Goal: Task Accomplishment & Management: Manage account settings

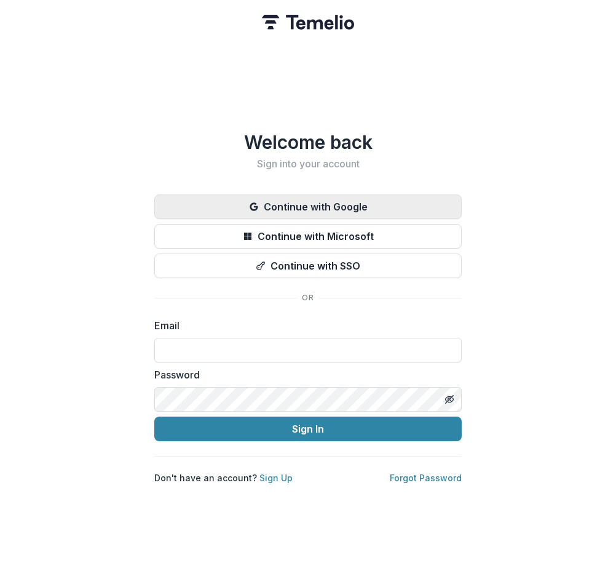
click at [319, 197] on button "Continue with Google" at bounding box center [308, 206] width 308 height 25
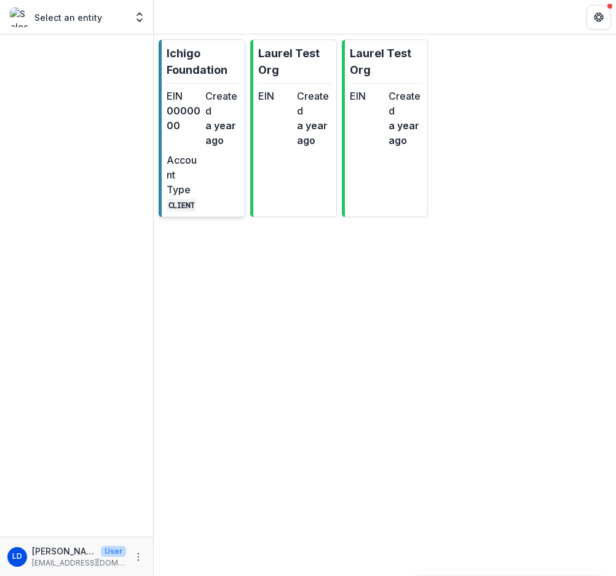
click at [204, 156] on div "EIN 0000000 Created a year ago Account Type CLIENT" at bounding box center [203, 150] width 73 height 123
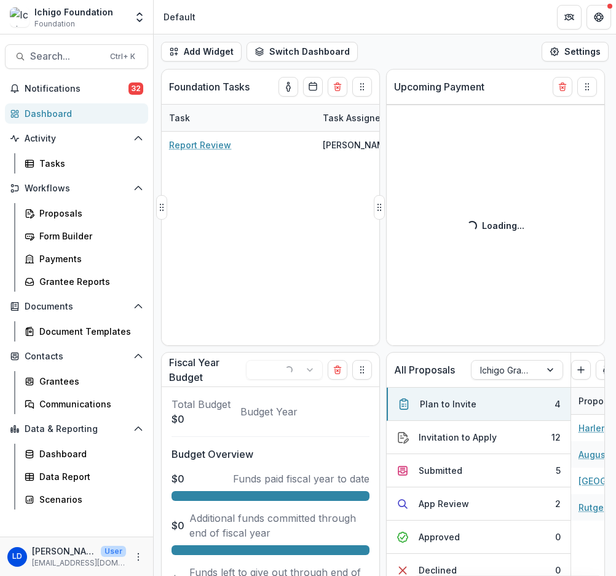
select select "******"
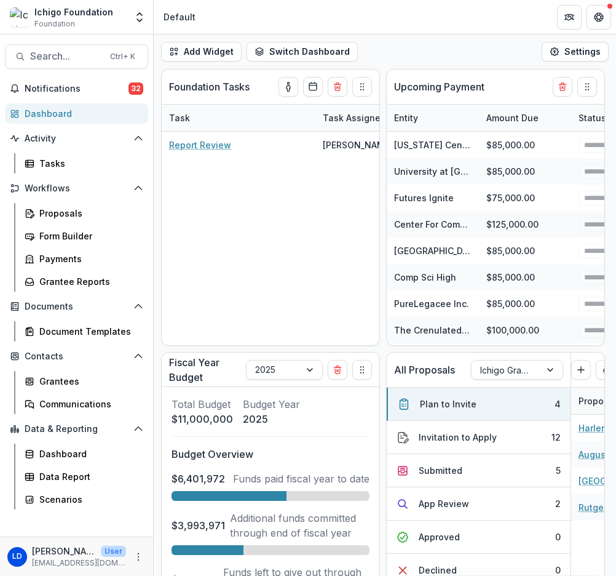
select select "******"
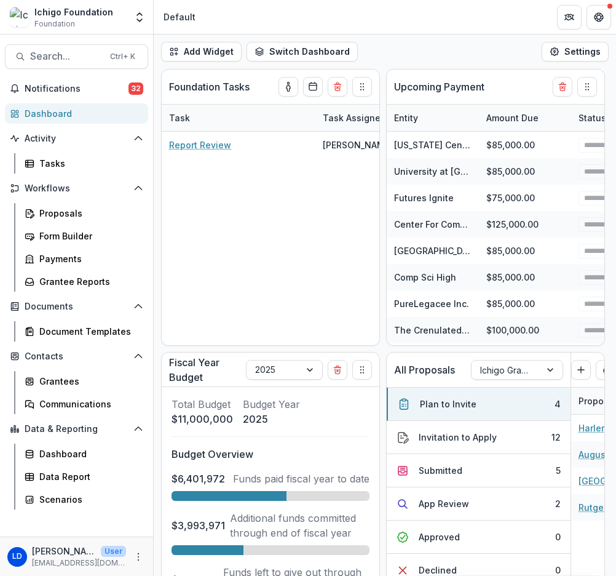
select select "******"
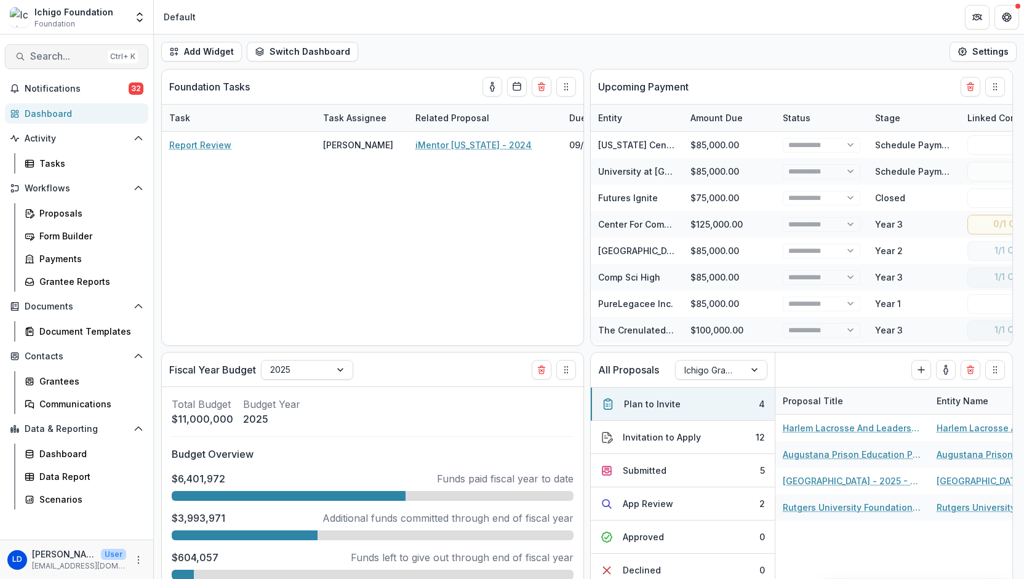
click at [78, 61] on span "Search..." at bounding box center [66, 56] width 73 height 12
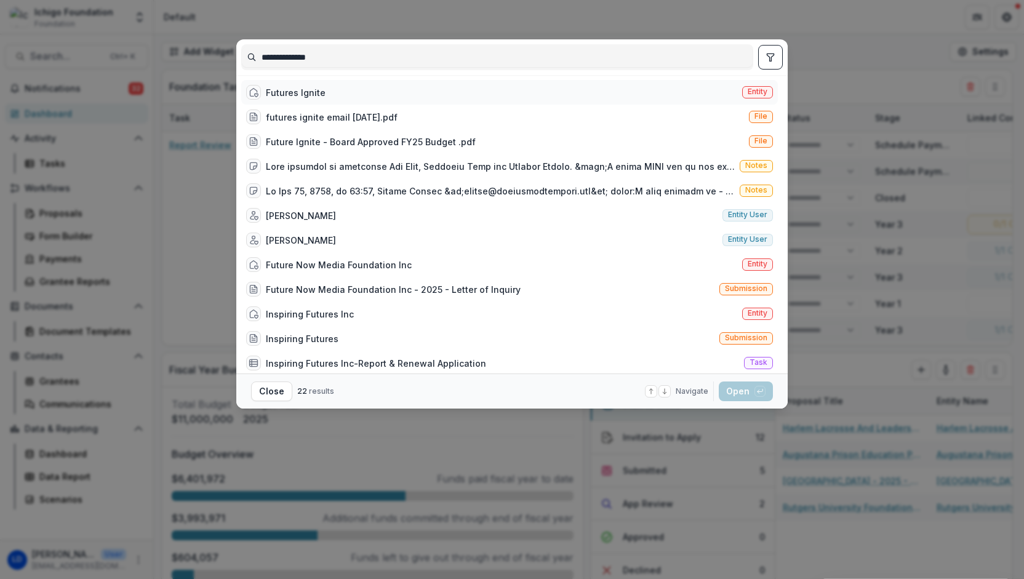
type input "**********"
click at [317, 95] on div "Futures Ignite" at bounding box center [296, 92] width 60 height 13
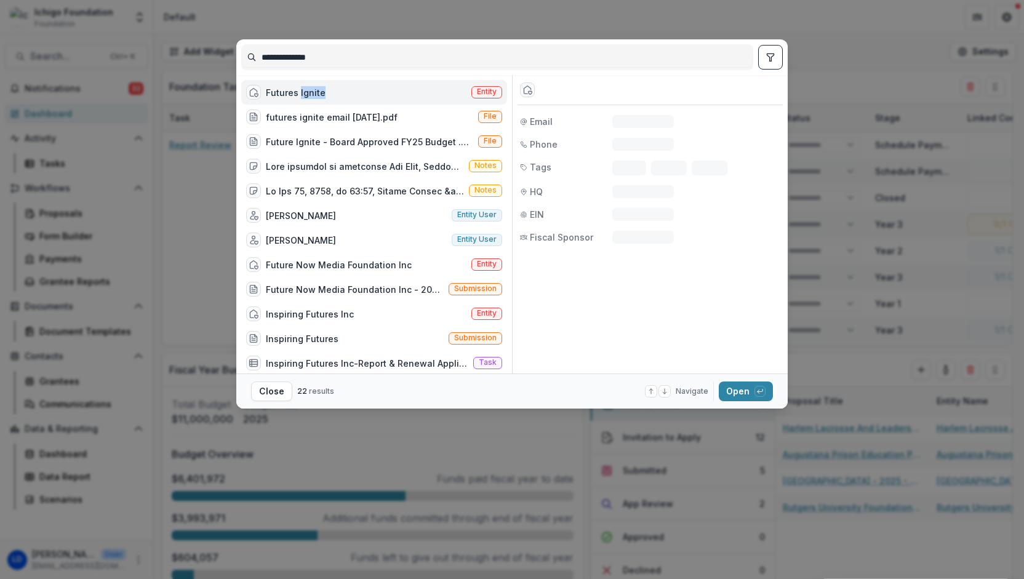
click at [317, 95] on div "Futures Ignite" at bounding box center [296, 92] width 60 height 13
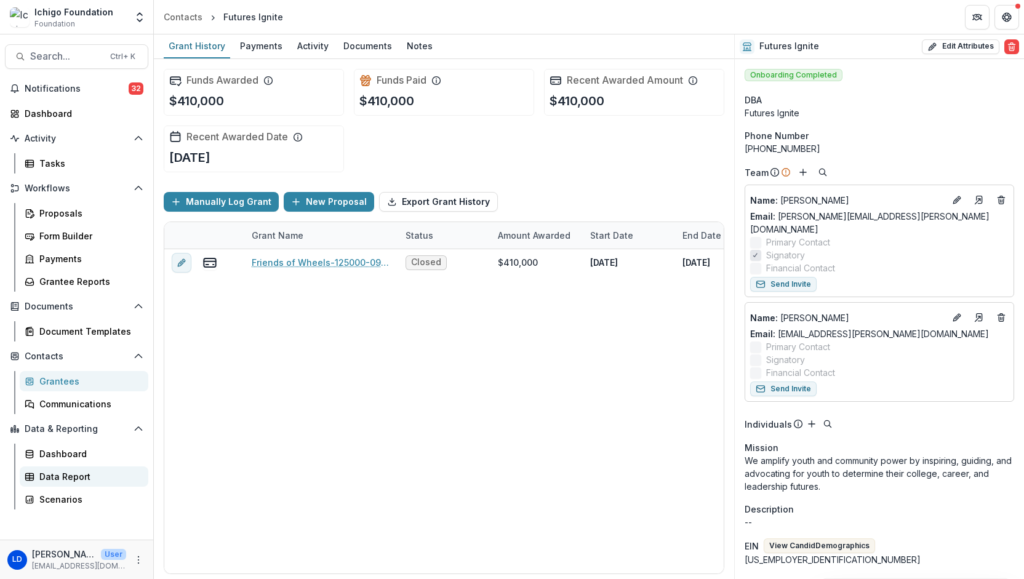
click at [65, 477] on div "Data Report" at bounding box center [88, 476] width 99 height 13
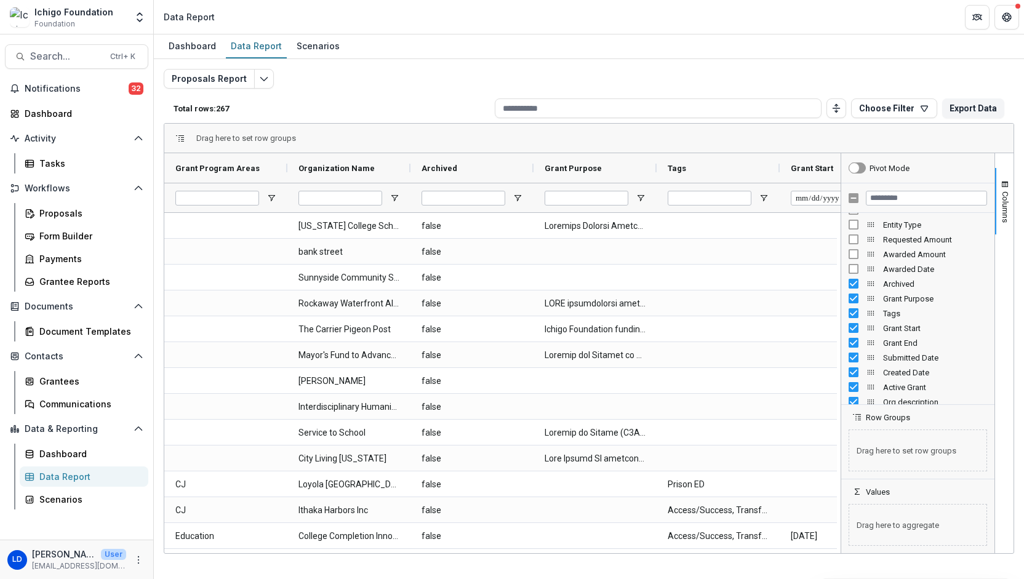
scroll to position [133, 0]
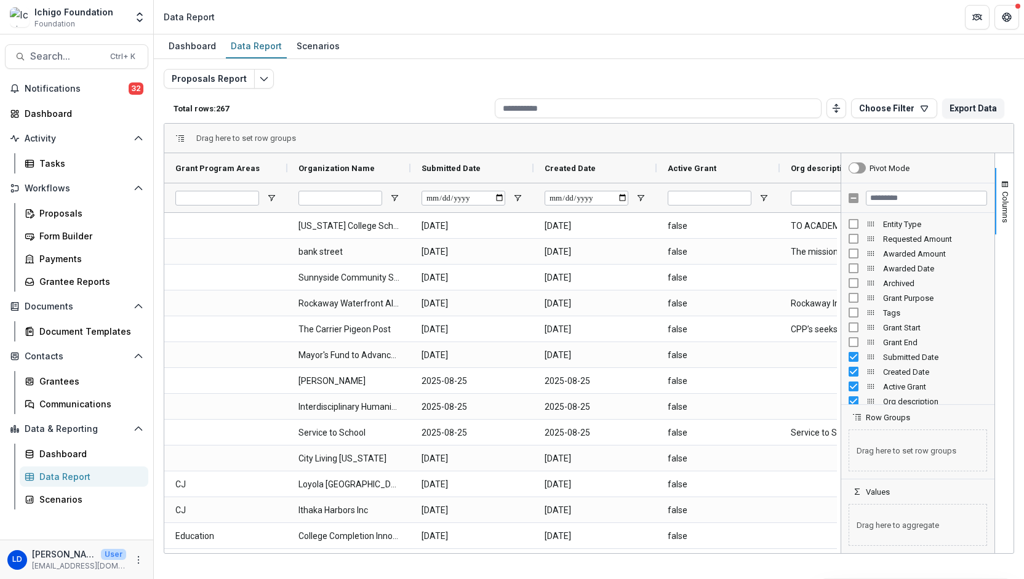
click at [616, 361] on div "Submitted Date" at bounding box center [917, 356] width 138 height 15
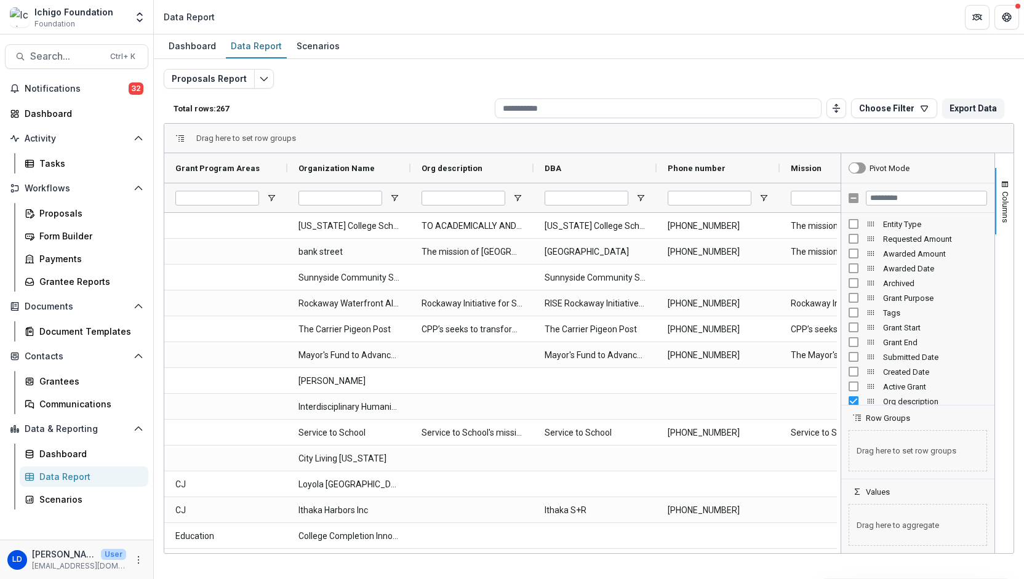
click at [616, 402] on div at bounding box center [917, 403] width 147 height 3
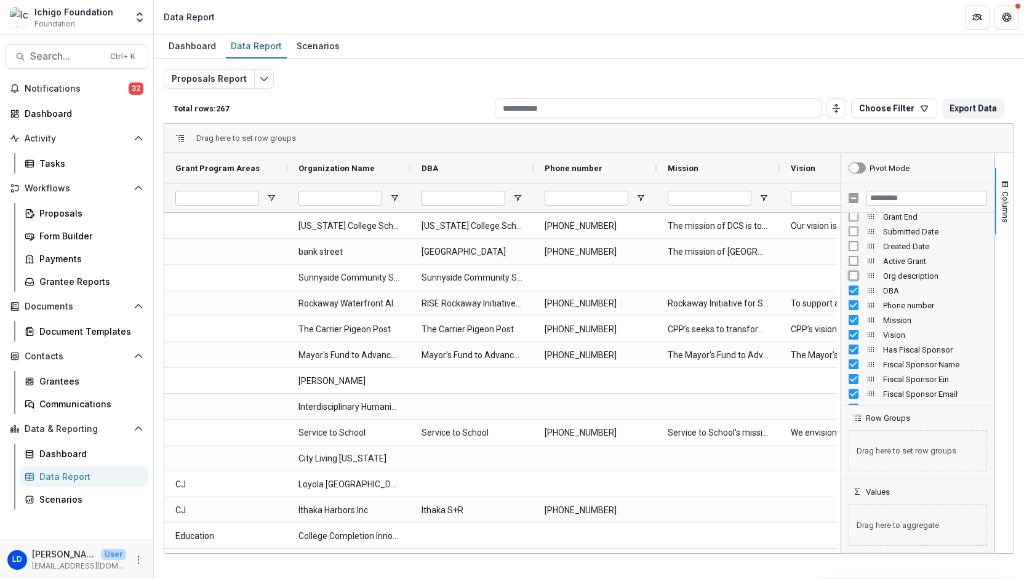
scroll to position [266, 0]
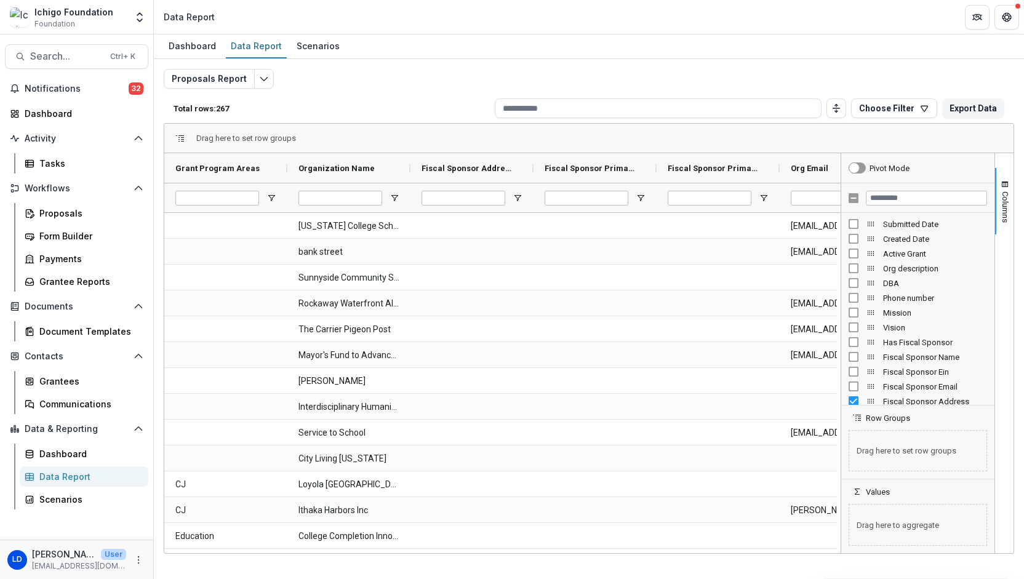
click at [616, 403] on div at bounding box center [917, 403] width 147 height 3
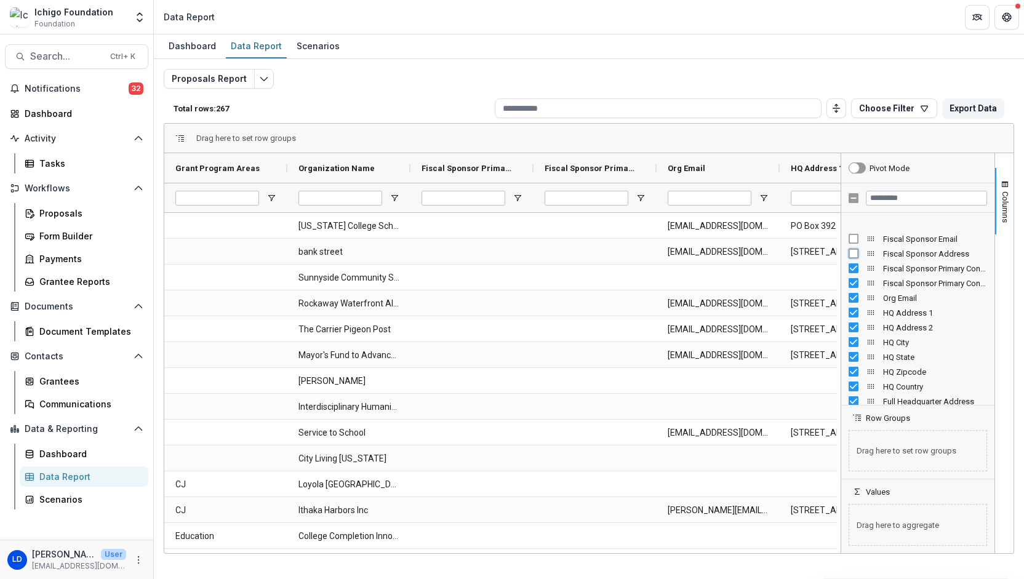
scroll to position [431, 0]
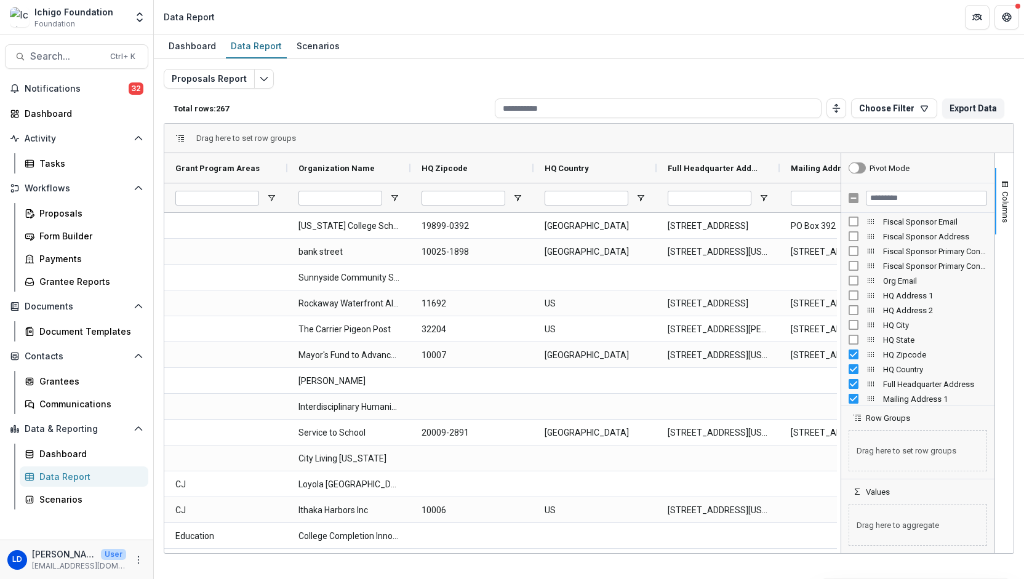
click at [616, 359] on div "HQ Zipcode" at bounding box center [917, 354] width 138 height 15
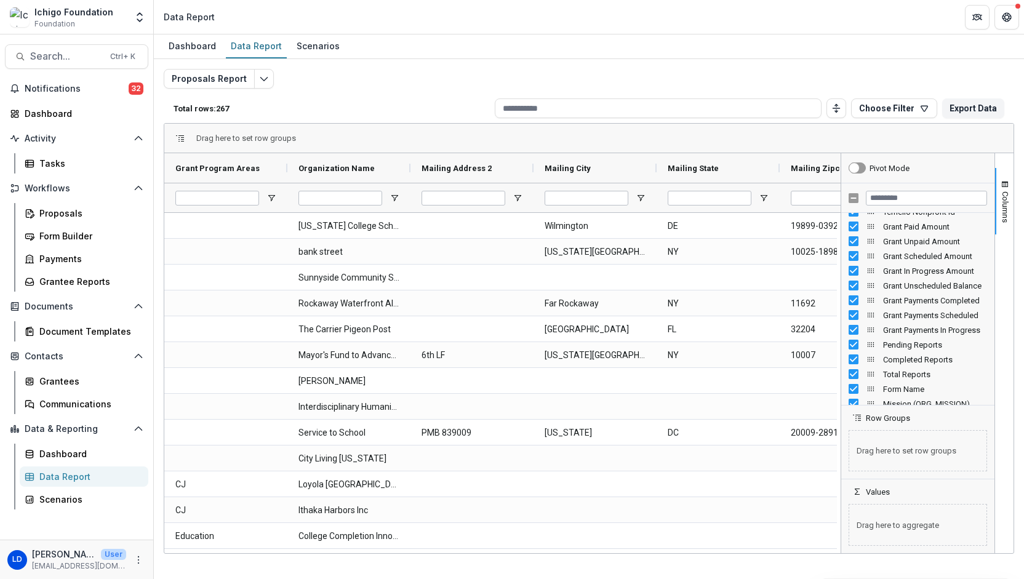
scroll to position [886, 0]
click at [616, 197] on input "Filter Columns Input" at bounding box center [926, 198] width 121 height 15
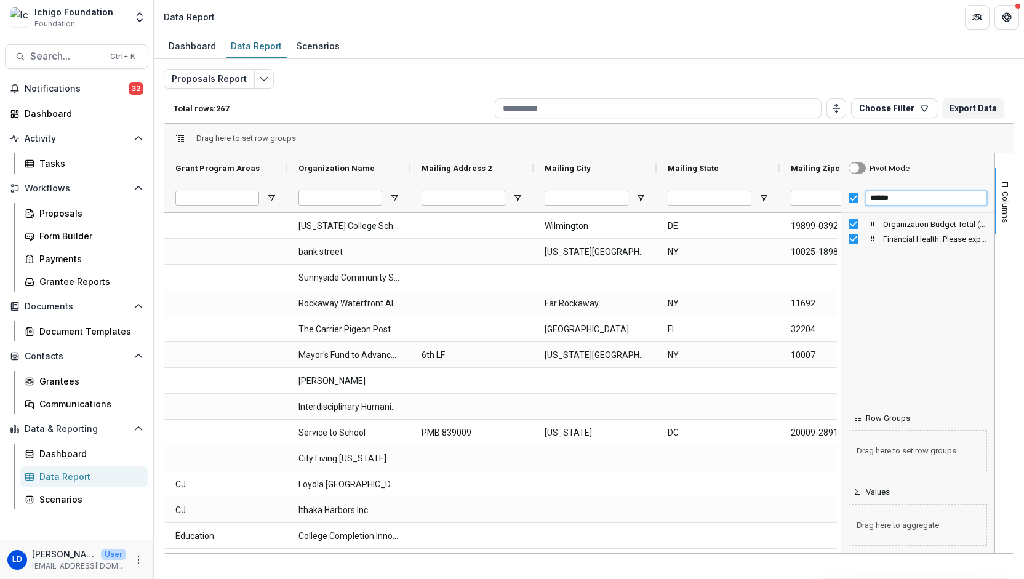
type input "******"
click at [616, 222] on span "Organization Budget Total (ORG_BUDGET_REVENUE) Column" at bounding box center [871, 224] width 10 height 10
click at [616, 223] on div "Organization Budget Total (ORG_BUDGET_REVENUE)" at bounding box center [917, 224] width 138 height 15
drag, startPoint x: 871, startPoint y: 222, endPoint x: 394, endPoint y: 163, distance: 481.1
drag, startPoint x: 904, startPoint y: 197, endPoint x: 861, endPoint y: 200, distance: 43.8
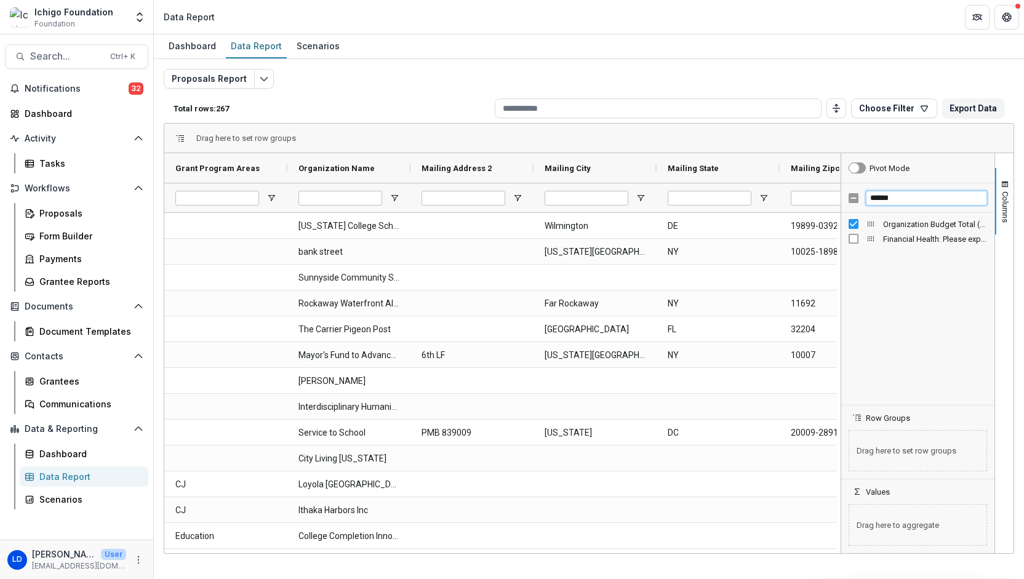
click at [616, 200] on div "******" at bounding box center [917, 198] width 153 height 30
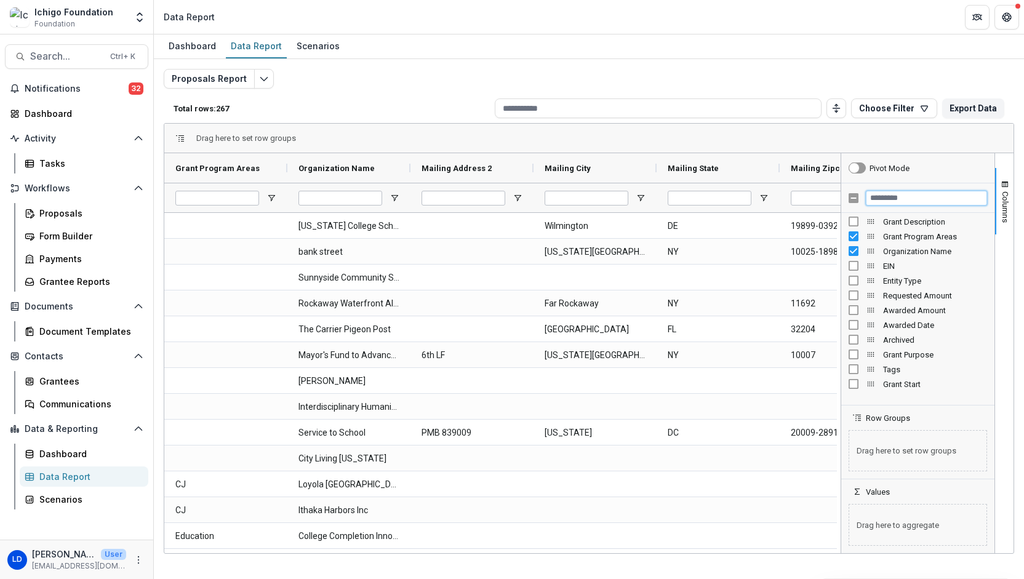
scroll to position [80, 0]
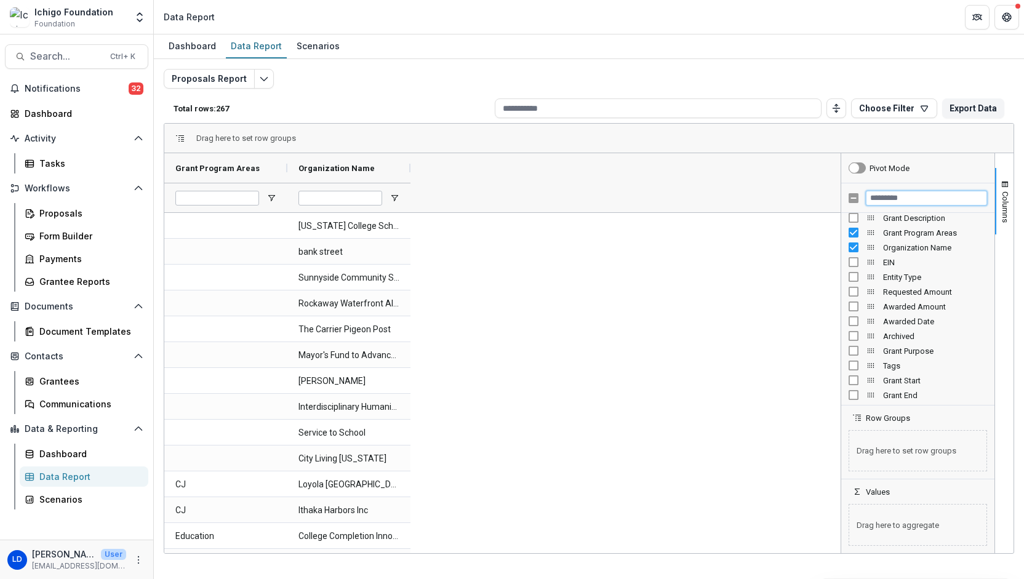
click at [616, 199] on input "Filter Columns Input" at bounding box center [926, 198] width 121 height 15
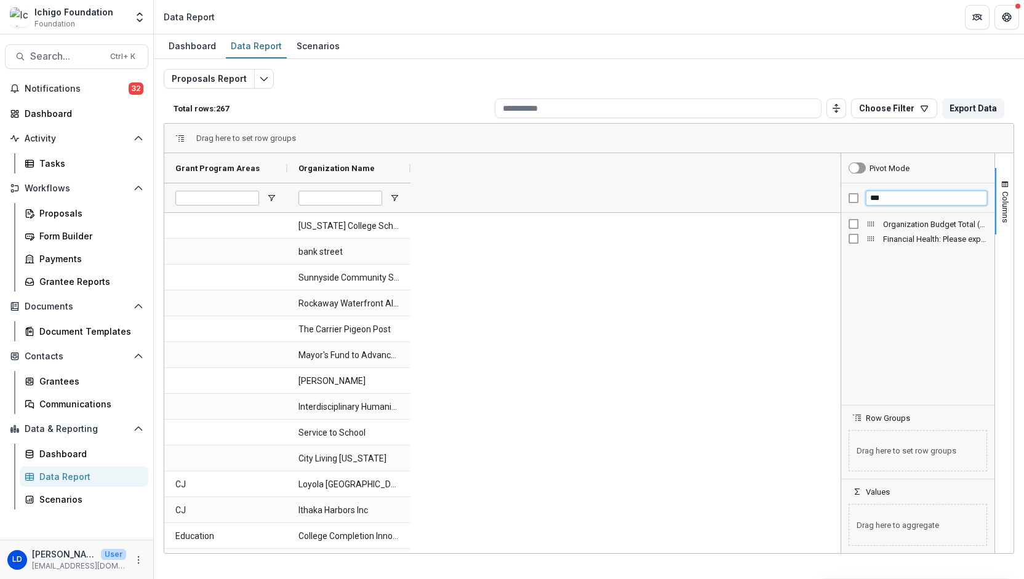
type input "***"
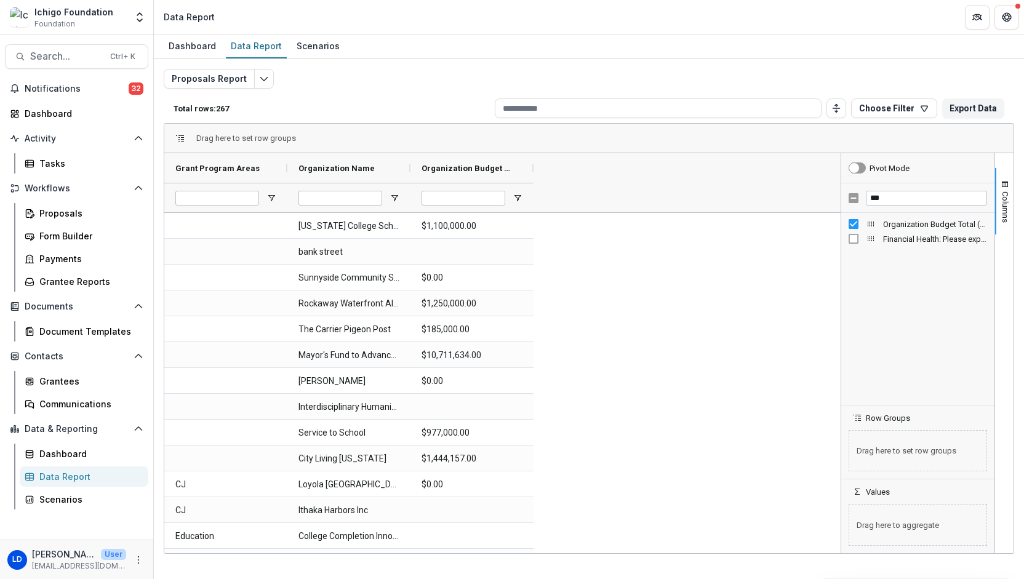
click at [616, 176] on div "Grant Program Areas Organization Name Organization Budget Total (ORG_BUDGET_REV…" at bounding box center [502, 182] width 676 height 59
click at [487, 167] on span "Organization Budget Total (ORG_BUDGET_REVENUE)" at bounding box center [466, 168] width 91 height 9
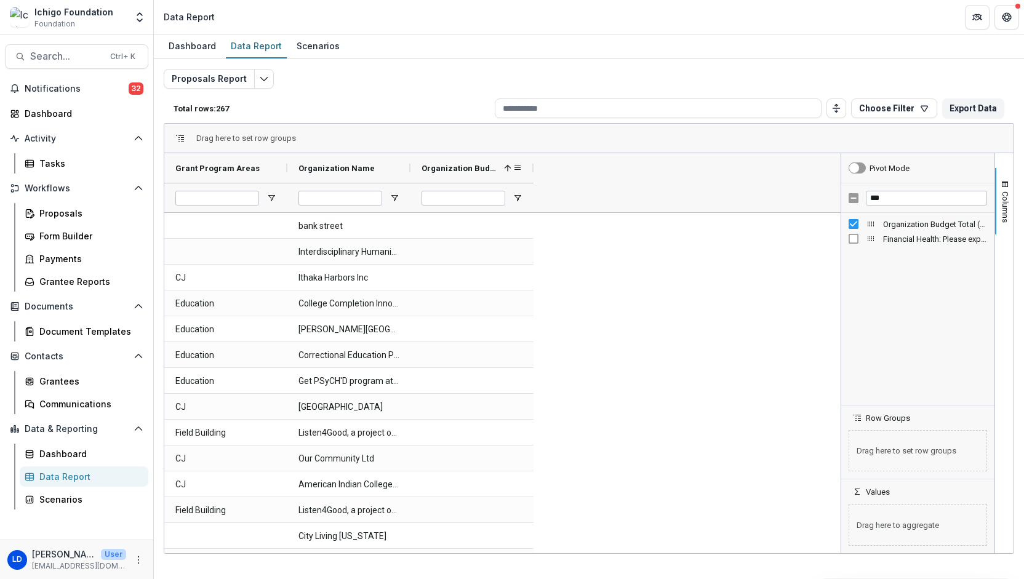
click at [488, 171] on span "Organization Budget Total (ORG_BUDGET_REVENUE)" at bounding box center [460, 168] width 78 height 9
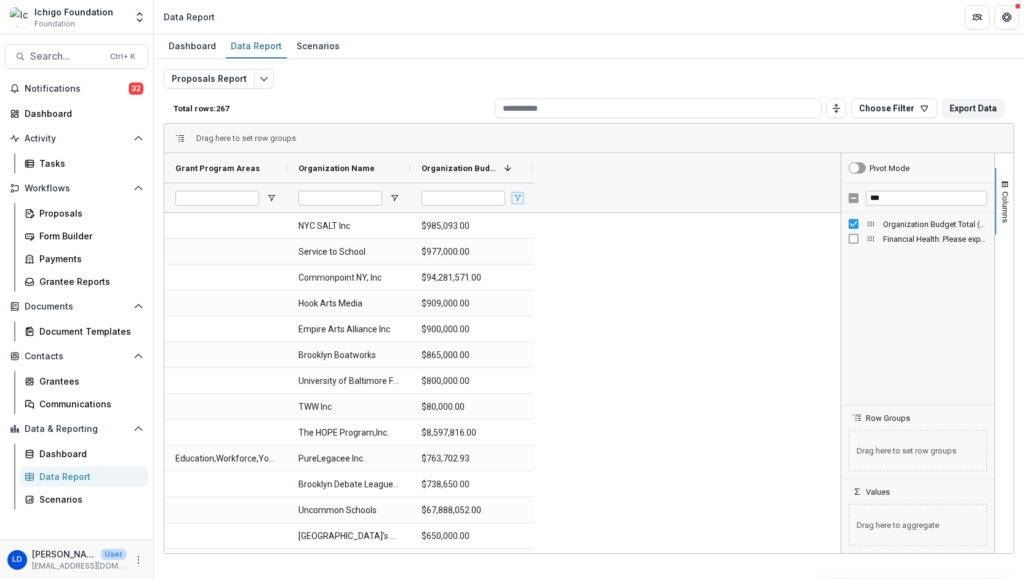
click at [519, 197] on span "Open Filter Menu" at bounding box center [518, 198] width 10 height 10
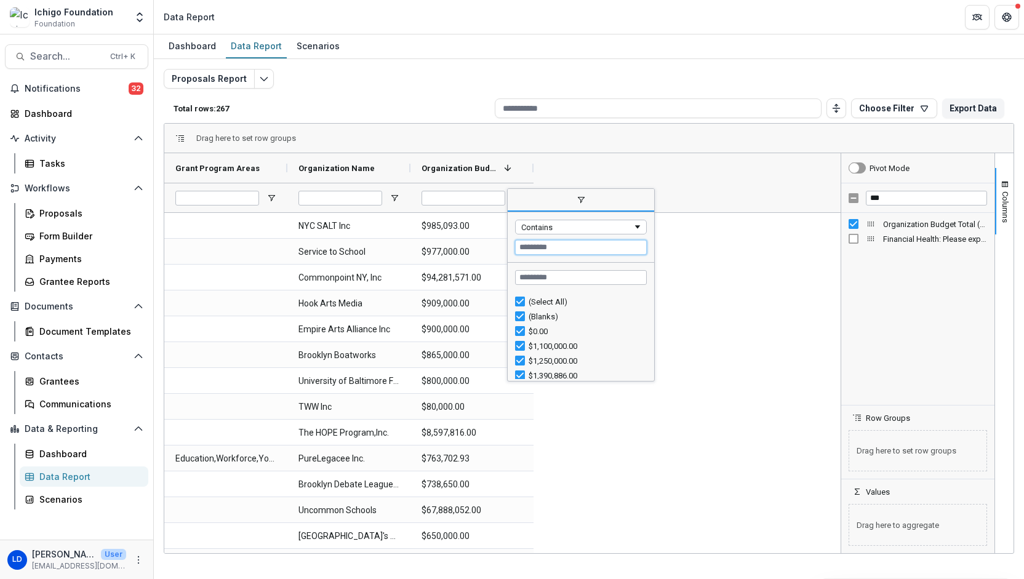
click at [585, 247] on input "Filter Value" at bounding box center [581, 247] width 132 height 15
click at [565, 153] on div "Grant Program Areas Organization Name Organization Budget Total (ORG_BUDGET_REV…" at bounding box center [502, 182] width 676 height 59
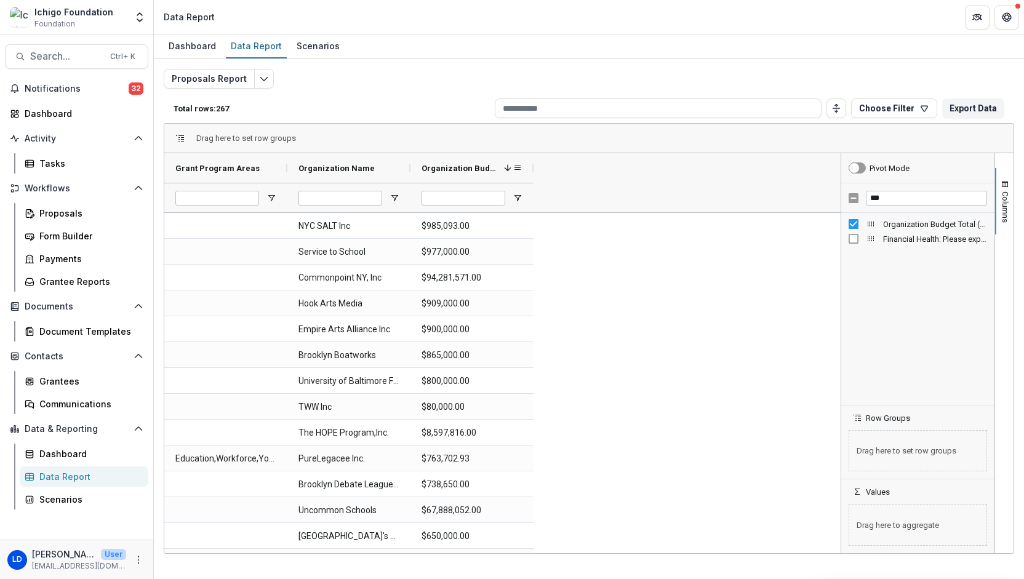
click at [505, 166] on span at bounding box center [508, 168] width 10 height 10
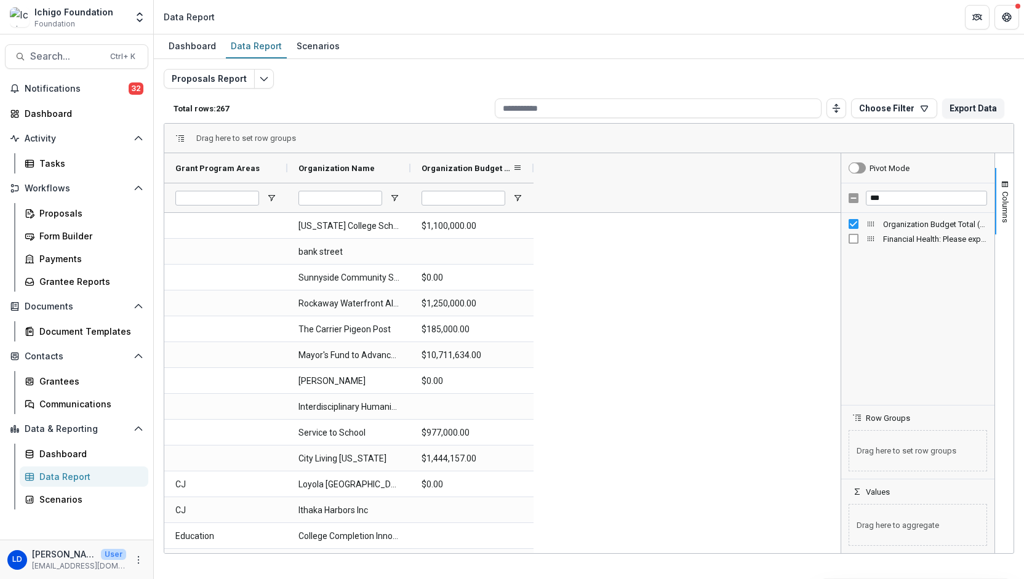
click at [505, 166] on span "Organization Budget Total (ORG_BUDGET_REVENUE)" at bounding box center [466, 168] width 91 height 9
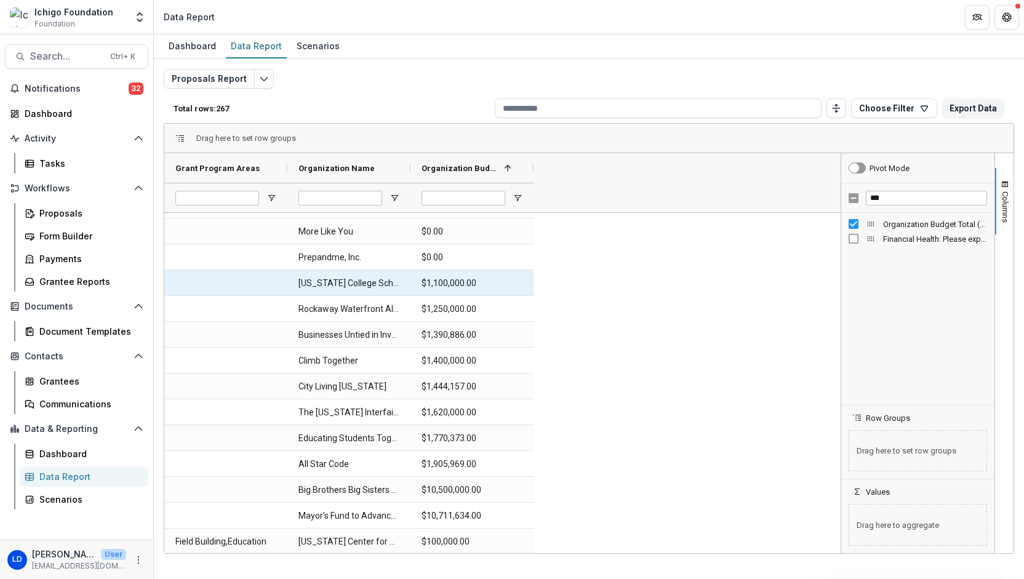
click at [445, 286] on \(ORG_BUDGET_REVENUE\)-2465 "$1,100,000.00" at bounding box center [471, 283] width 101 height 25
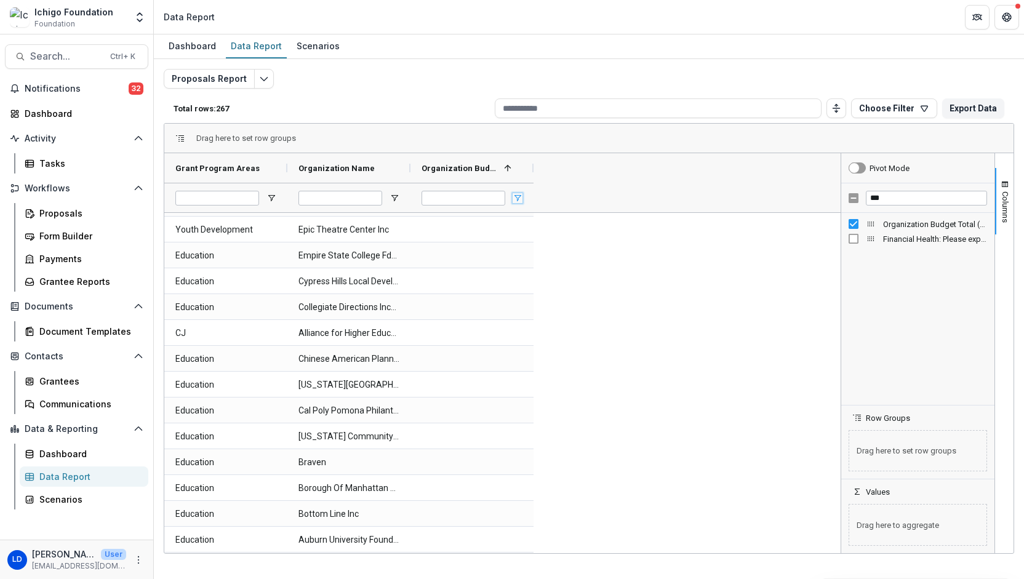
click at [517, 199] on span "Open Filter Menu" at bounding box center [518, 198] width 10 height 10
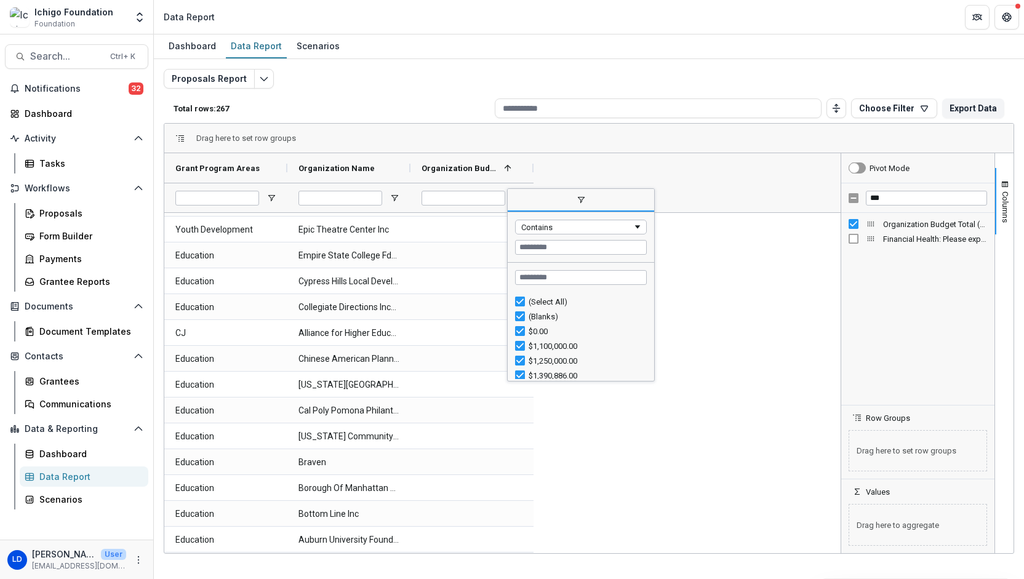
click at [595, 229] on div "Contains" at bounding box center [576, 227] width 111 height 9
click at [616, 212] on div "Contains" at bounding box center [581, 237] width 146 height 50
click at [616, 179] on div "Grant Program Areas Organization Name Organization Budget Total (ORG_BUDGET_REV…" at bounding box center [502, 182] width 676 height 59
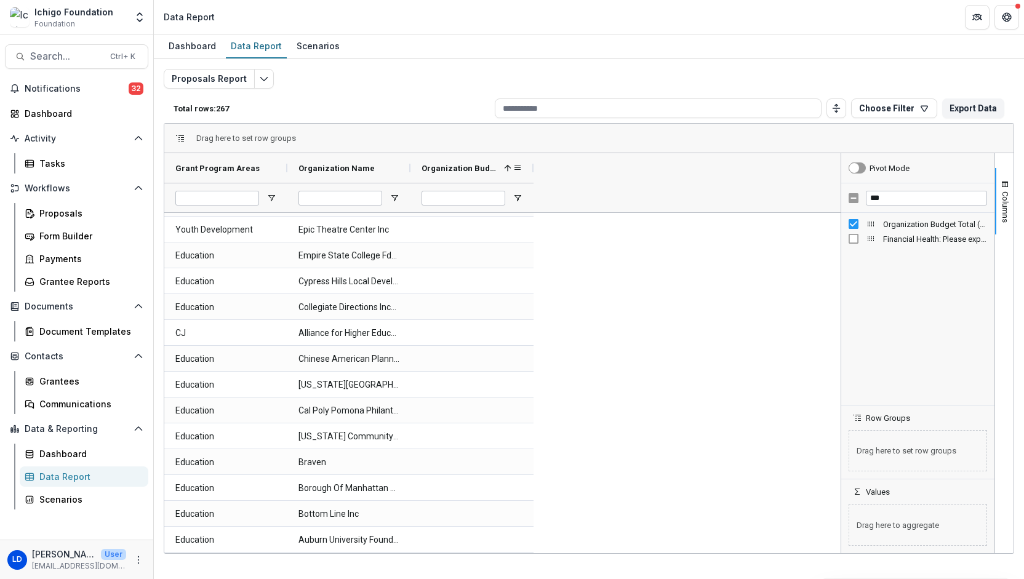
click at [506, 164] on span at bounding box center [508, 168] width 10 height 10
click at [507, 169] on span "Organization Budget Total (ORG_BUDGET_REVENUE)" at bounding box center [466, 168] width 91 height 9
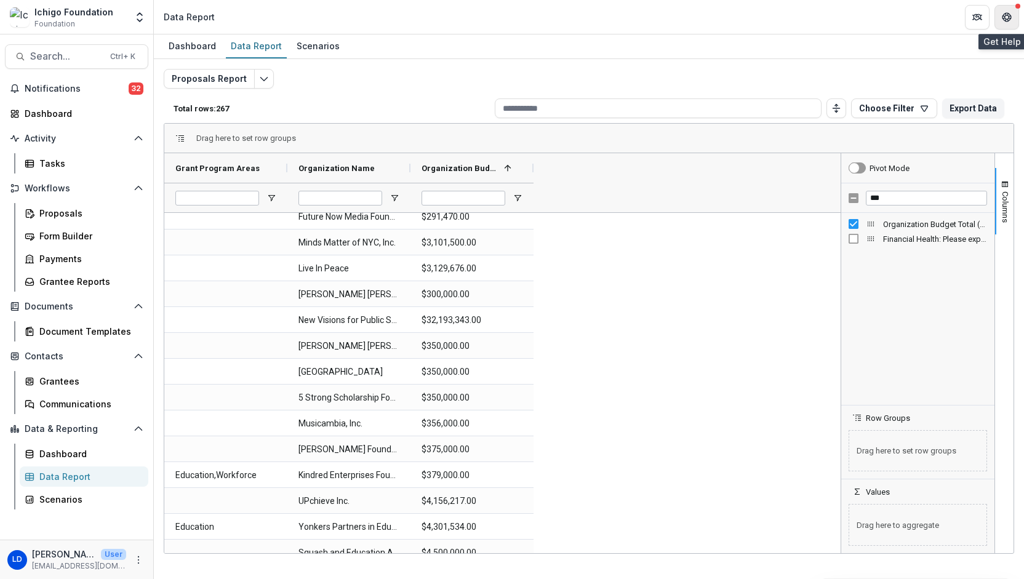
click at [616, 17] on icon "Get Help" at bounding box center [1009, 16] width 2 height 3
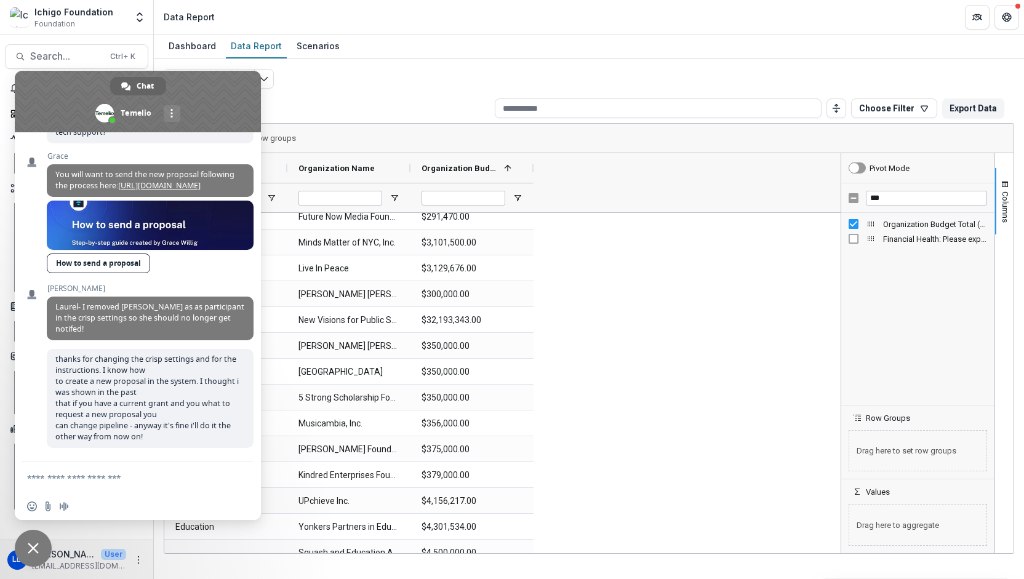
click at [91, 481] on textarea "Compose your message..." at bounding box center [124, 478] width 194 height 11
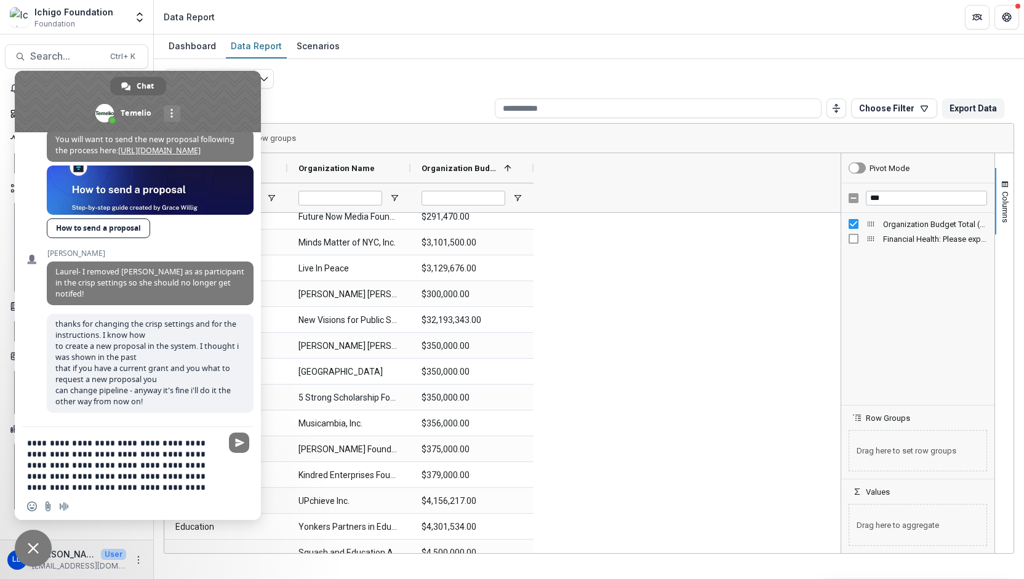
type textarea "**********"
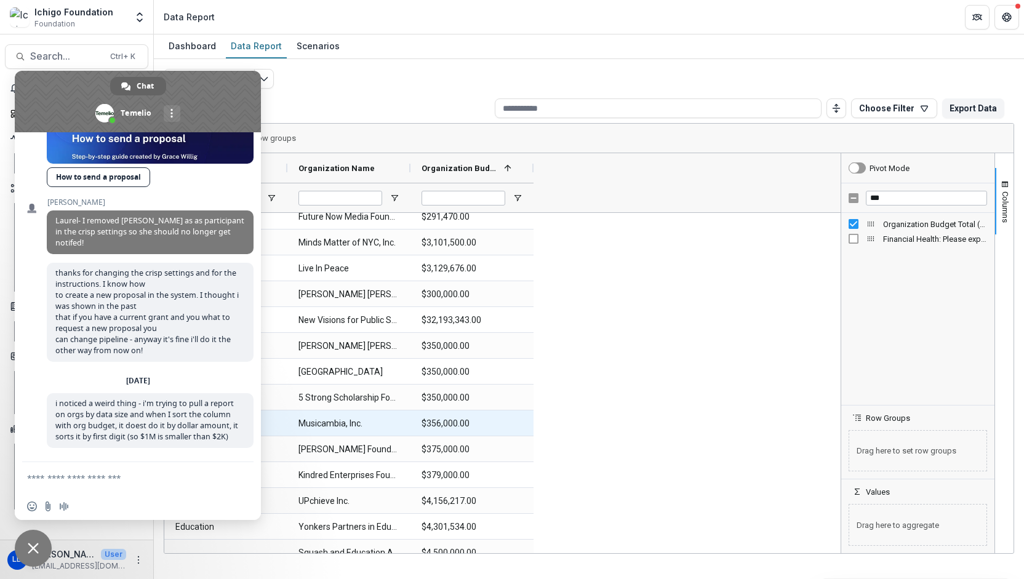
scroll to position [6674, 0]
click at [616, 79] on div "Proposals Report Total rows: 267 Choose Filter Personal Filters Team Filters Te…" at bounding box center [589, 296] width 850 height 455
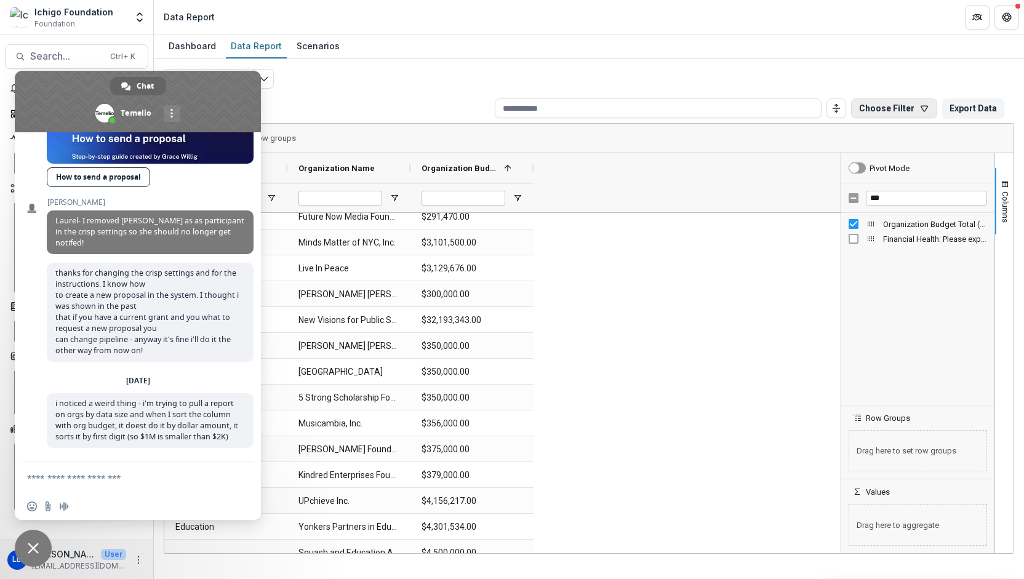
click at [616, 111] on button "Choose Filter" at bounding box center [894, 108] width 86 height 20
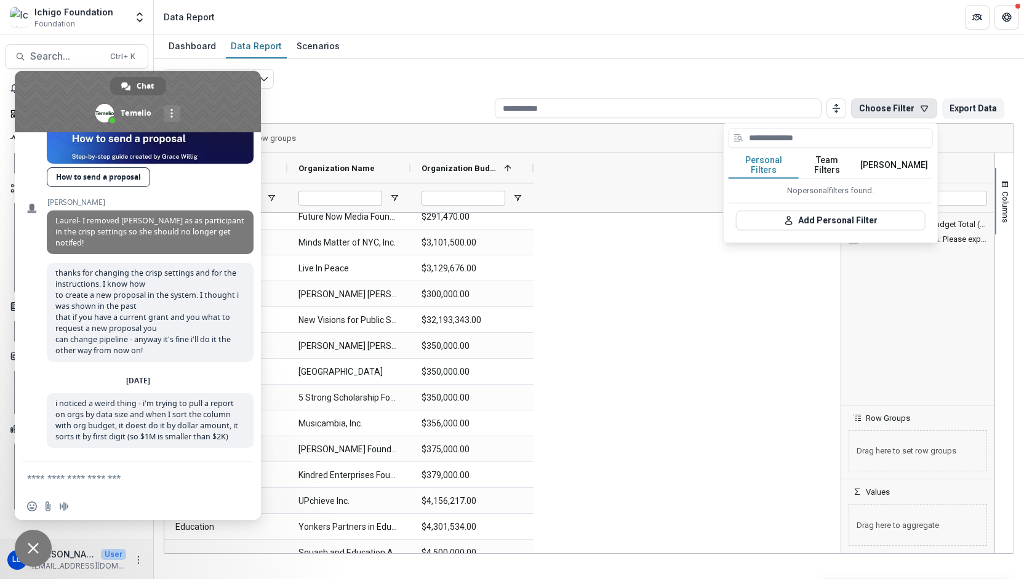
click at [616, 71] on div "Proposals Report Total rows: 267 Choose Filter Personal Filters Team Filters Te…" at bounding box center [589, 296] width 850 height 455
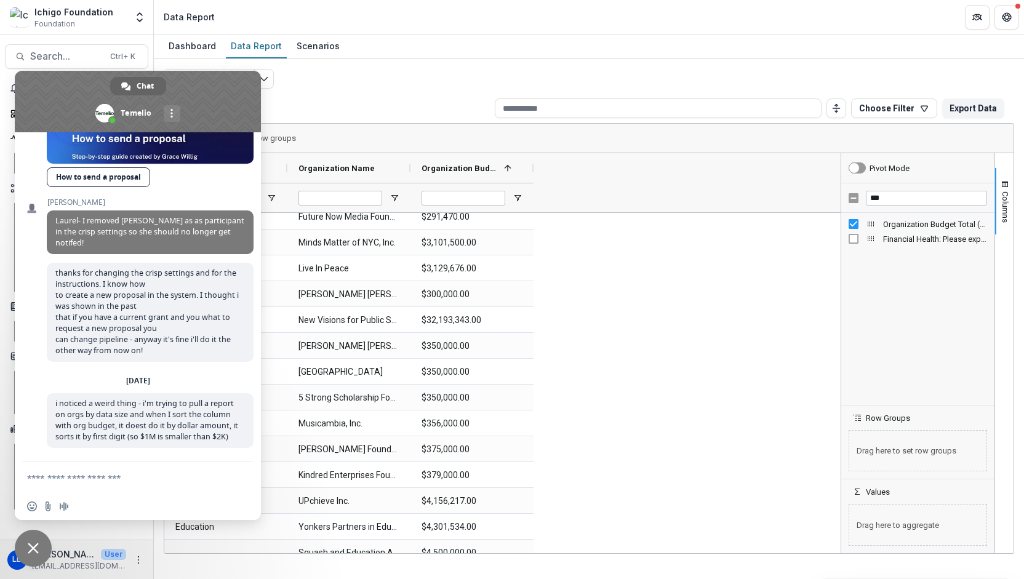
click at [223, 92] on span at bounding box center [138, 102] width 246 height 62
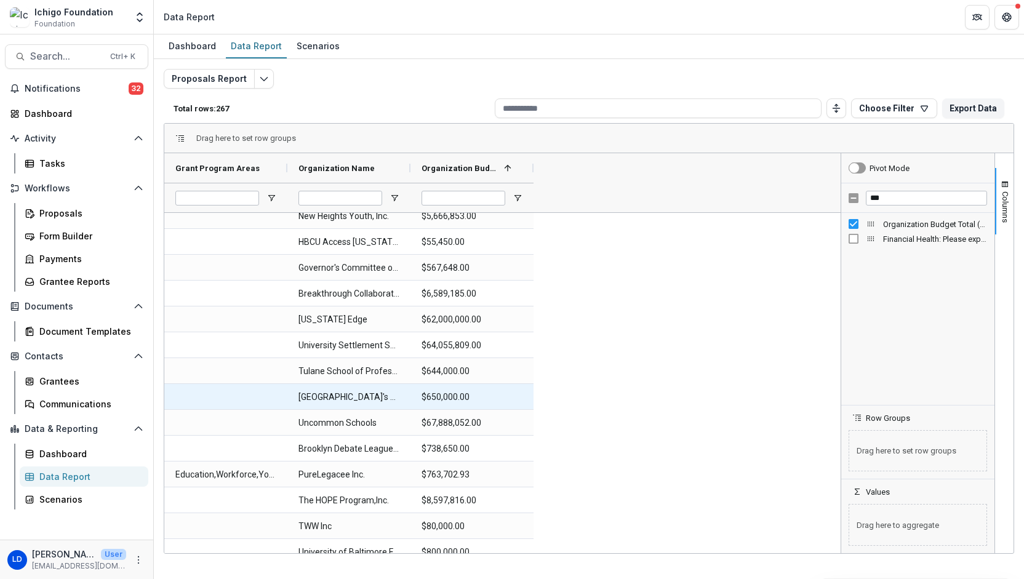
scroll to position [6559, 0]
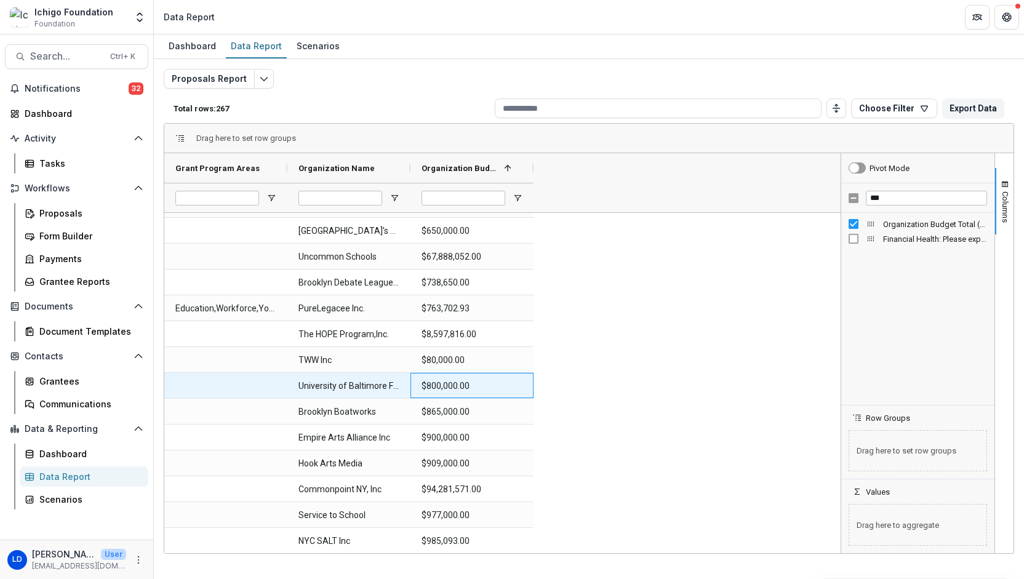
click at [438, 387] on \(ORG_BUDGET_REVENUE\)-3374 "$800,000.00" at bounding box center [471, 385] width 101 height 25
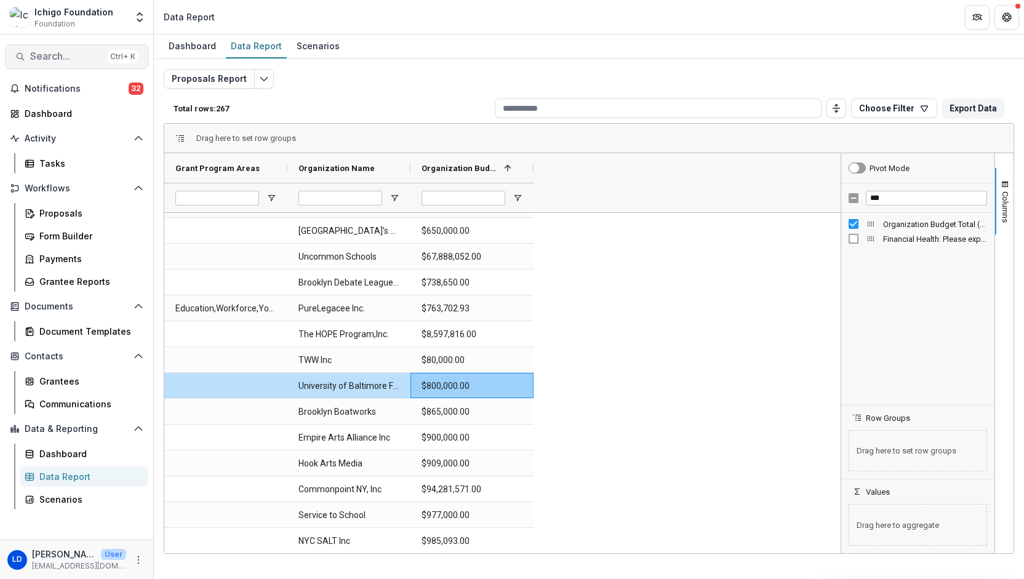
click at [44, 58] on span "Search..." at bounding box center [66, 56] width 73 height 12
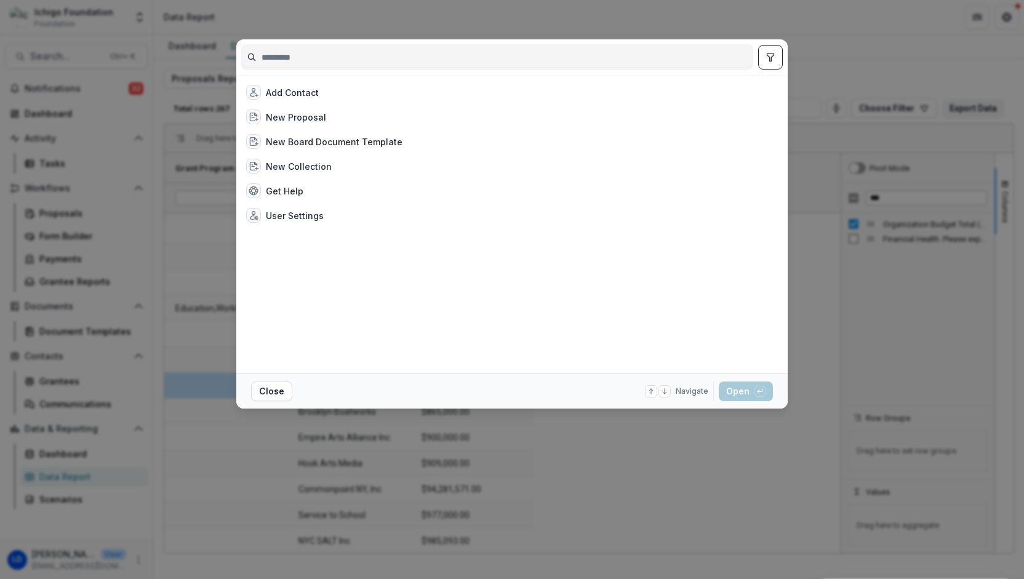
click at [331, 60] on input at bounding box center [497, 57] width 511 height 20
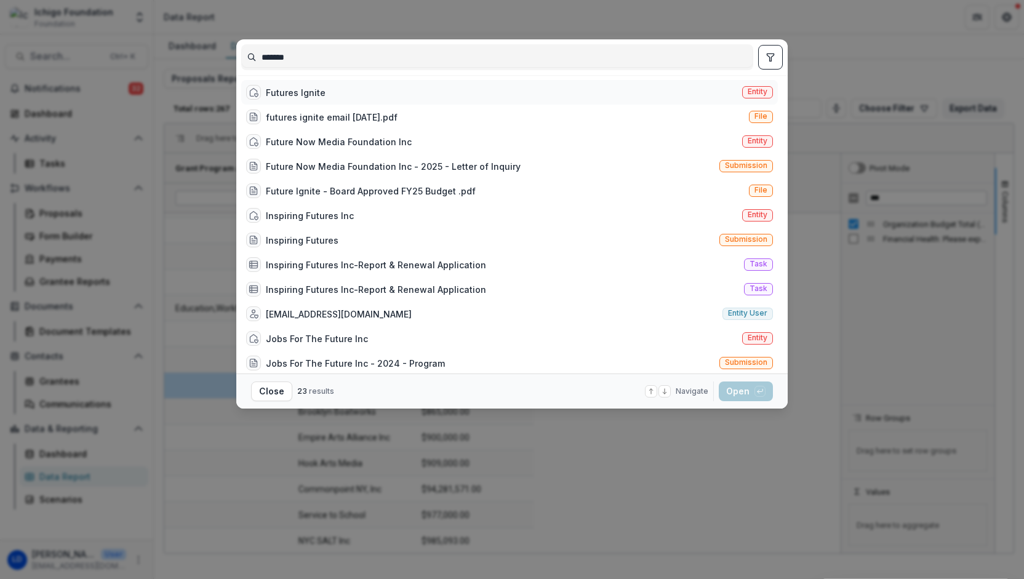
type input "*******"
click at [310, 90] on div "Futures Ignite" at bounding box center [296, 92] width 60 height 13
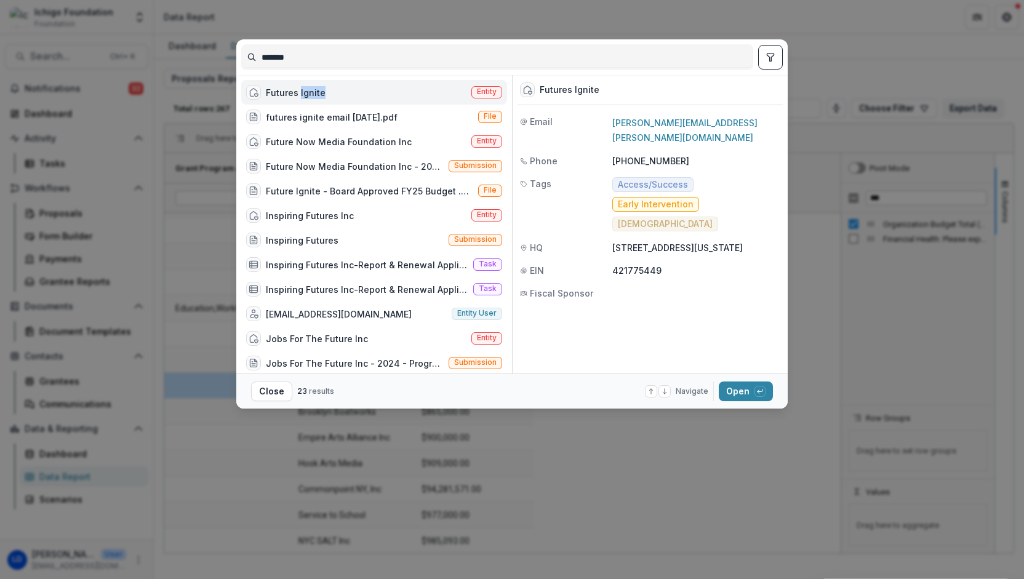
click at [310, 90] on div "Futures Ignite" at bounding box center [296, 92] width 60 height 13
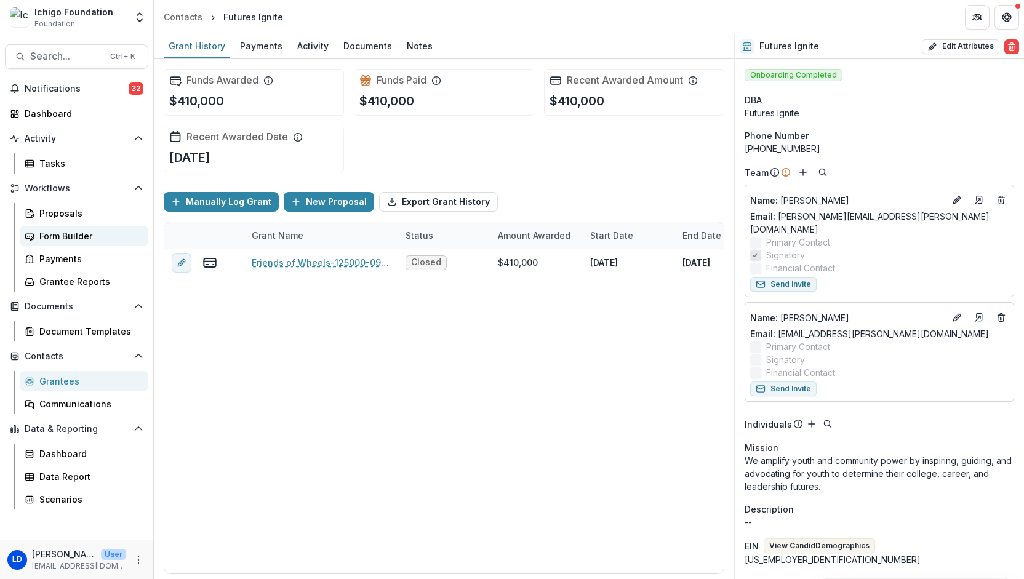
click at [66, 230] on div "Form Builder" at bounding box center [88, 235] width 99 height 13
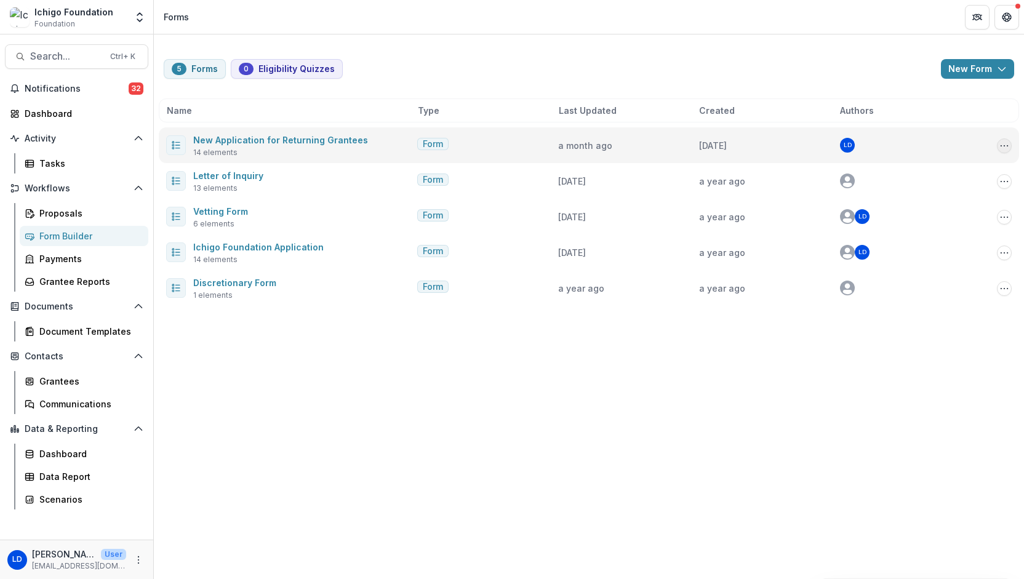
click at [616, 146] on icon "Options" at bounding box center [1004, 146] width 10 height 10
click at [616, 190] on link "Edit" at bounding box center [943, 190] width 132 height 20
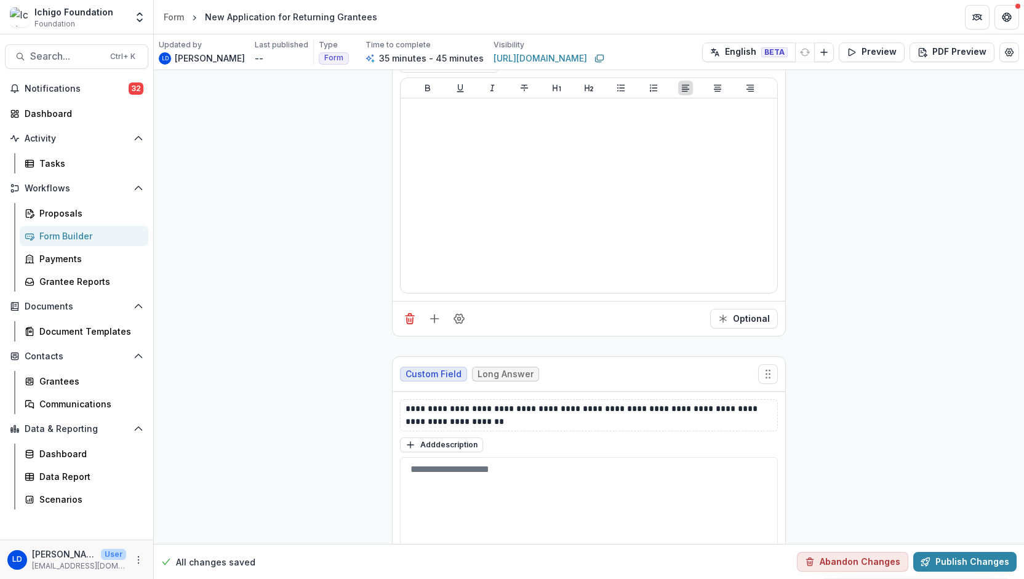
scroll to position [3408, 0]
click at [431, 312] on icon "Add field" at bounding box center [434, 318] width 12 height 12
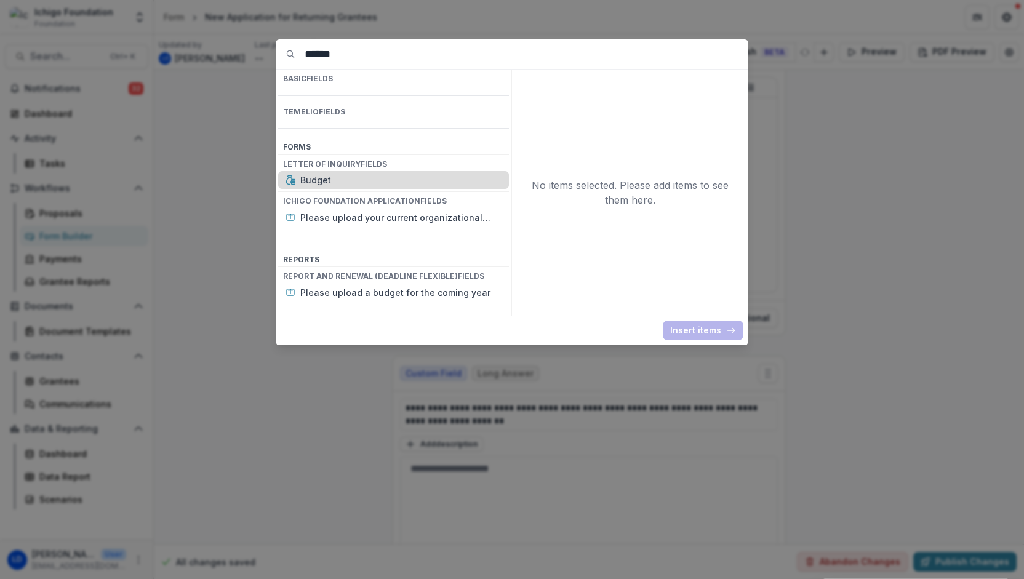
type input "******"
click at [361, 171] on div "Budget" at bounding box center [393, 180] width 231 height 18
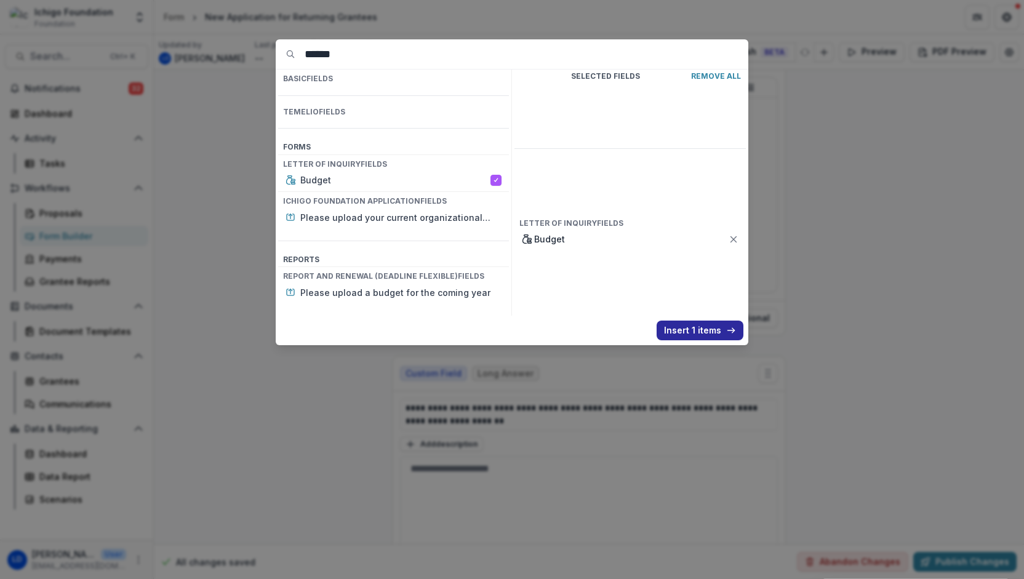
click at [616, 330] on button "Insert 1 items" at bounding box center [699, 331] width 87 height 20
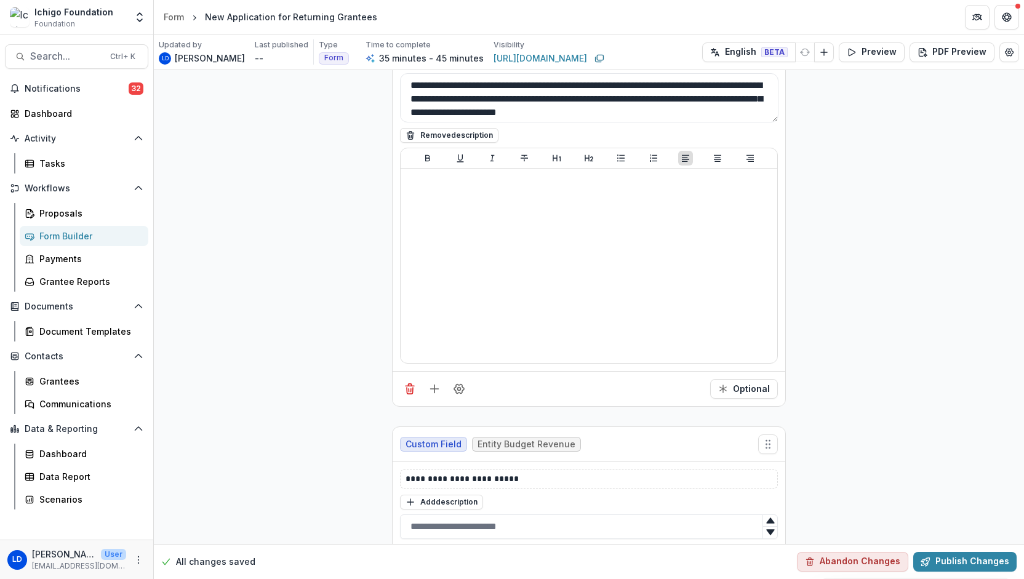
scroll to position [3344, 0]
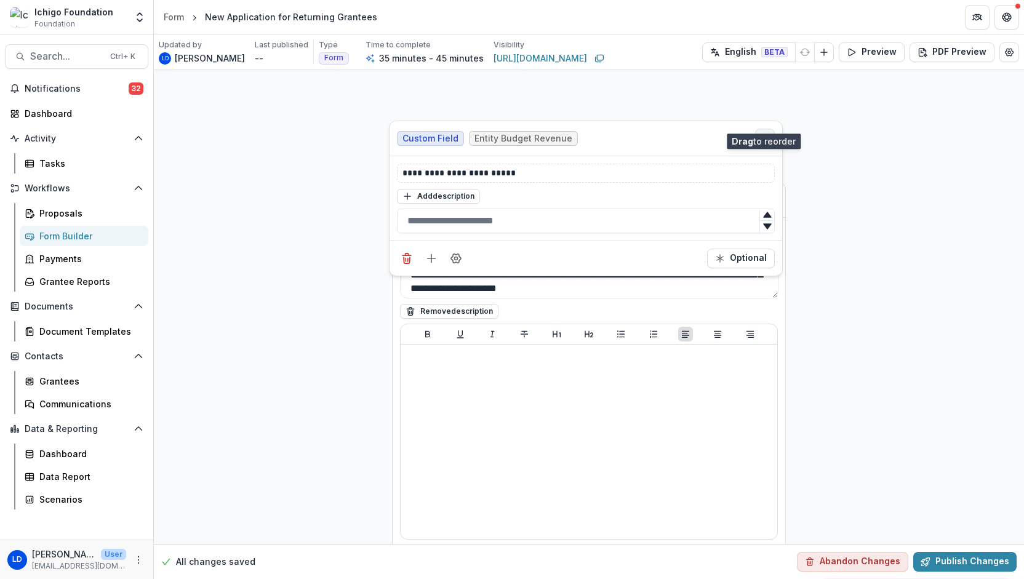
drag, startPoint x: 767, startPoint y: 414, endPoint x: 765, endPoint y: 116, distance: 297.8
click at [616, 132] on icon "Move field" at bounding box center [765, 138] width 12 height 12
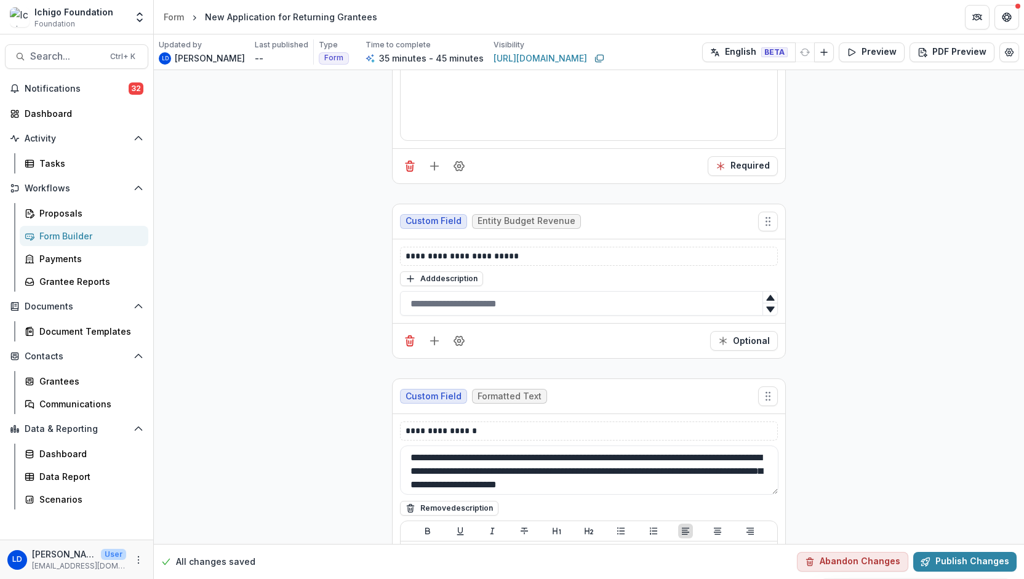
scroll to position [3141, 0]
click at [616, 203] on div "Custom Field Entity Budget Revenue" at bounding box center [589, 220] width 393 height 35
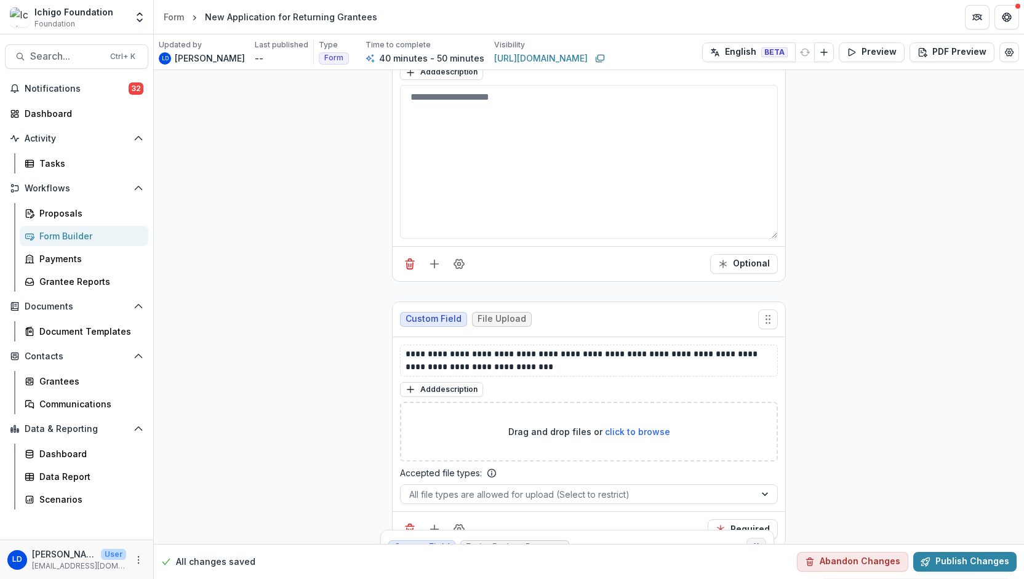
scroll to position [3793, 0]
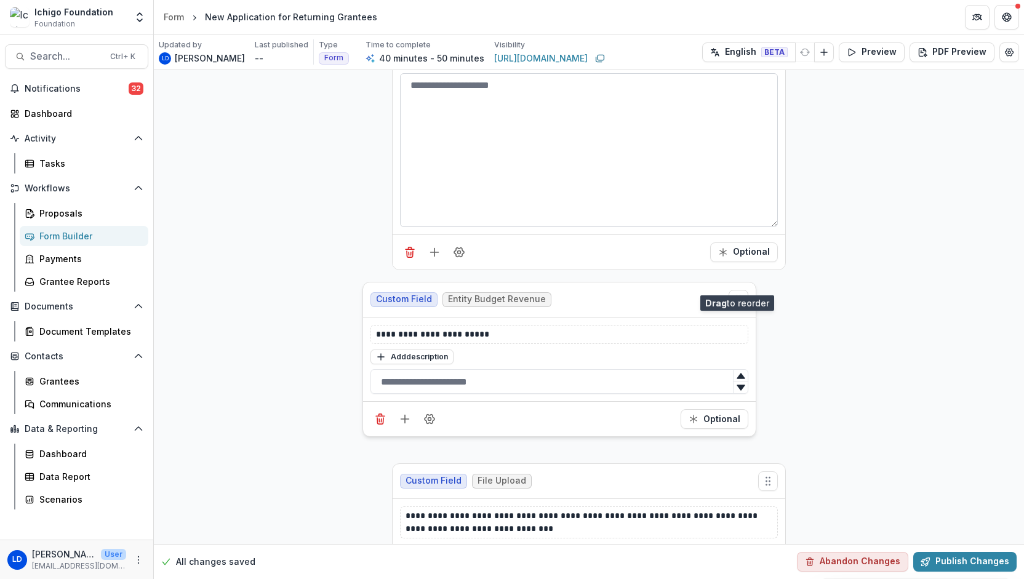
drag, startPoint x: 765, startPoint y: 201, endPoint x: 744, endPoint y: 281, distance: 83.4
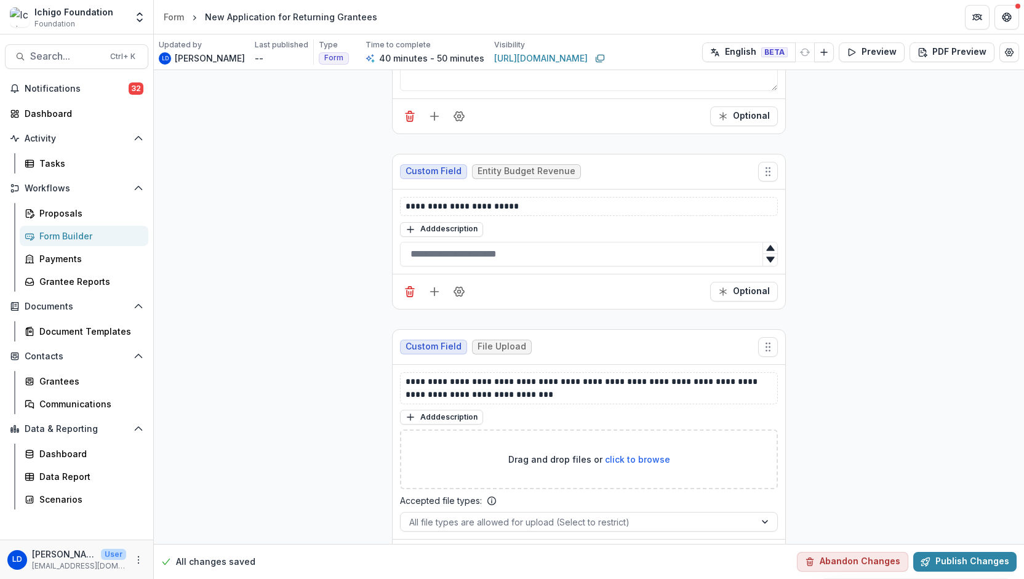
scroll to position [3928, 0]
click at [616, 281] on button "Optional" at bounding box center [744, 291] width 68 height 20
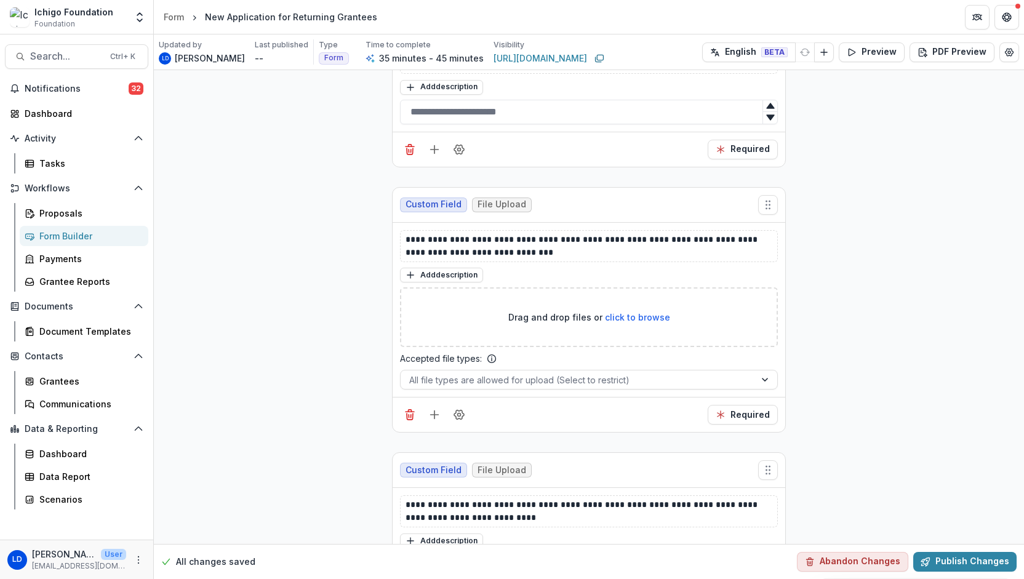
scroll to position [4070, 0]
click at [616, 565] on button "Publish Changes" at bounding box center [964, 562] width 103 height 20
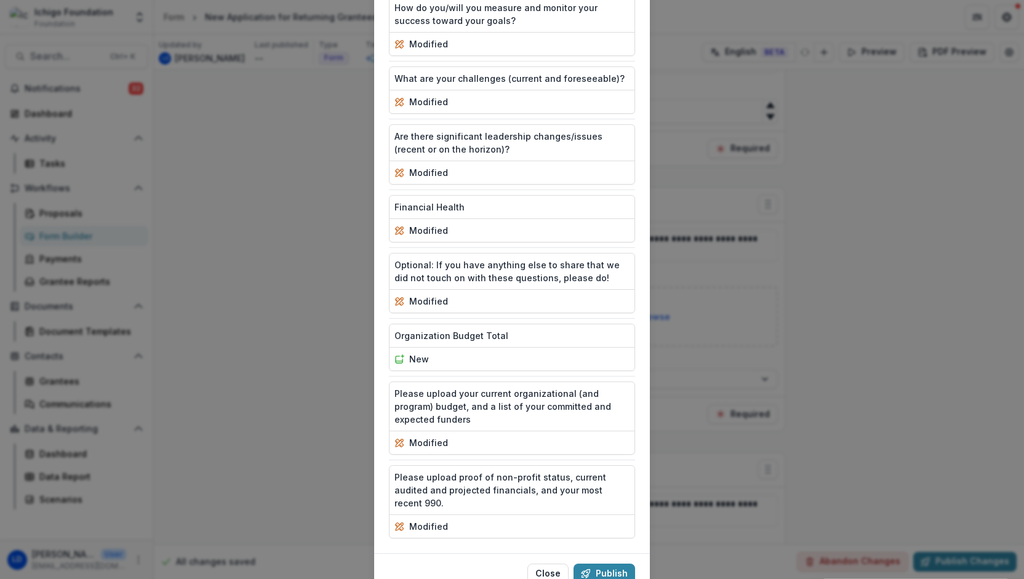
scroll to position [541, 0]
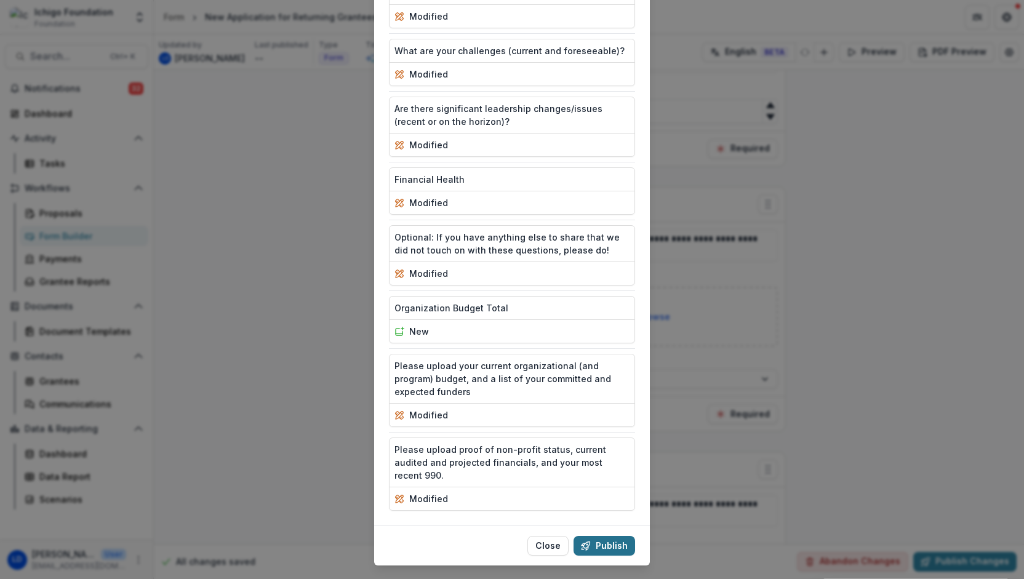
click at [594, 536] on button "Publish" at bounding box center [604, 546] width 62 height 20
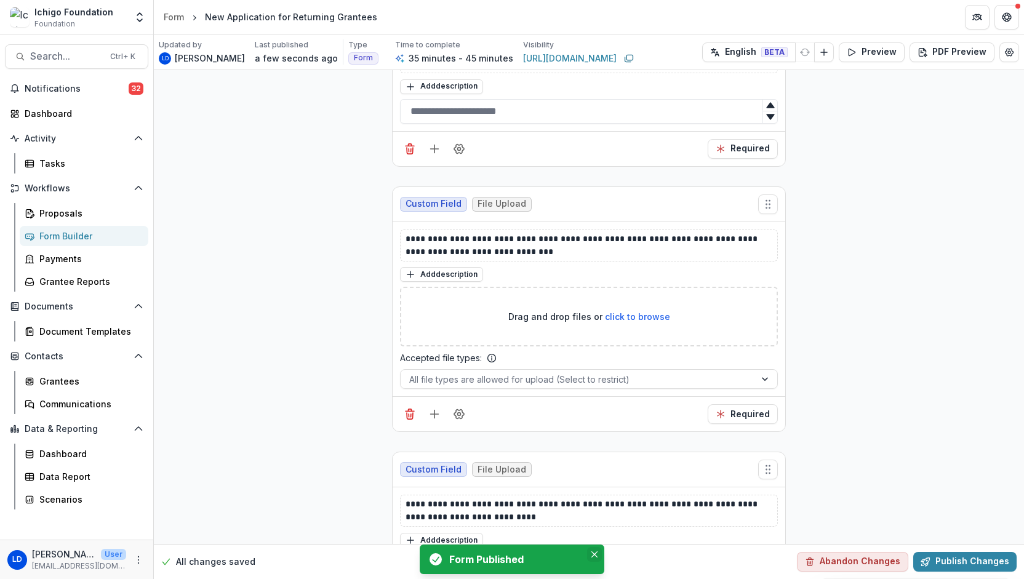
click at [596, 553] on icon "Close" at bounding box center [594, 554] width 6 height 6
click at [68, 237] on div "Form Builder" at bounding box center [88, 235] width 99 height 13
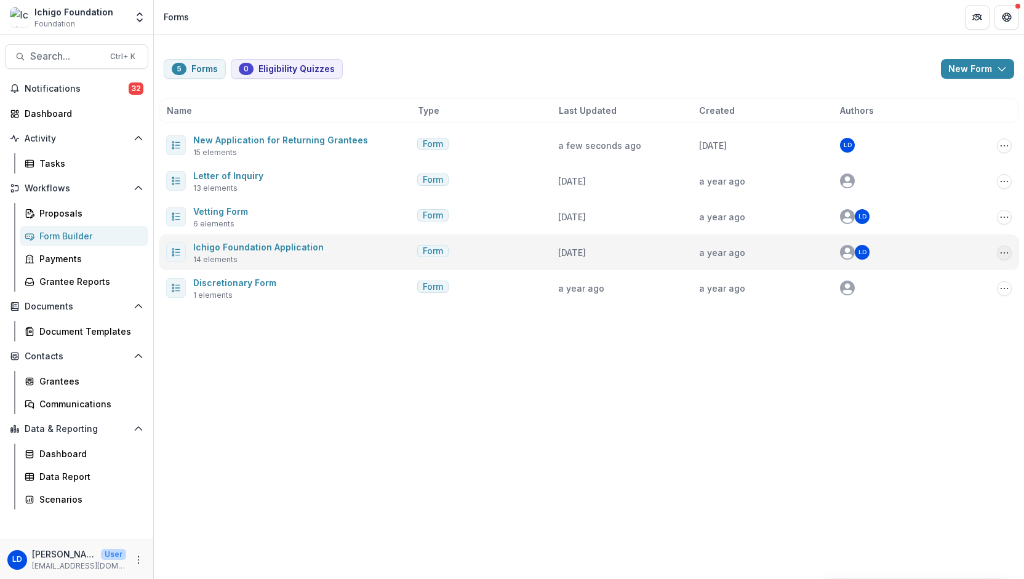
click at [616, 255] on icon "Options" at bounding box center [1004, 253] width 10 height 10
click at [616, 295] on link "Edit" at bounding box center [943, 297] width 132 height 20
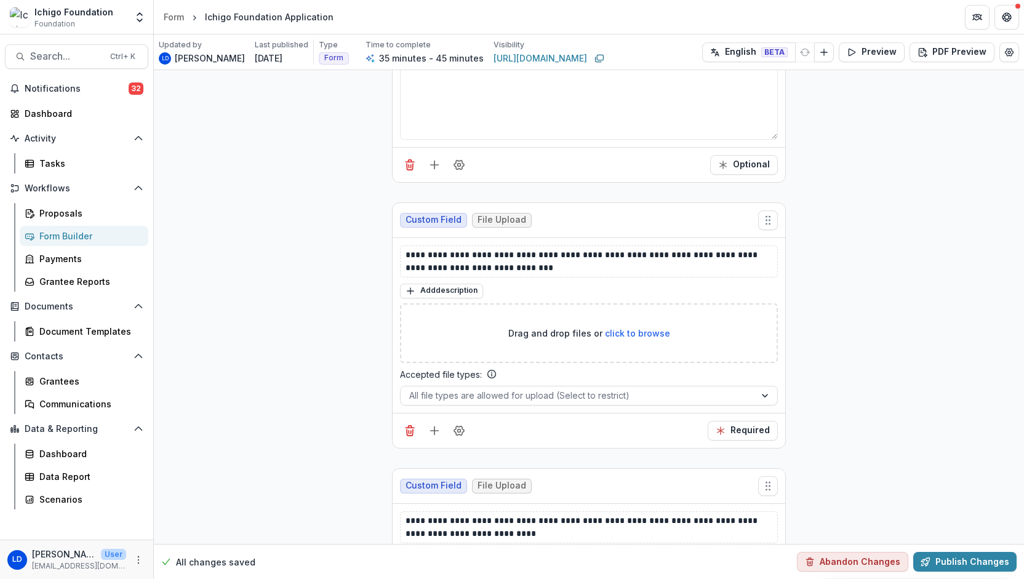
scroll to position [3876, 0]
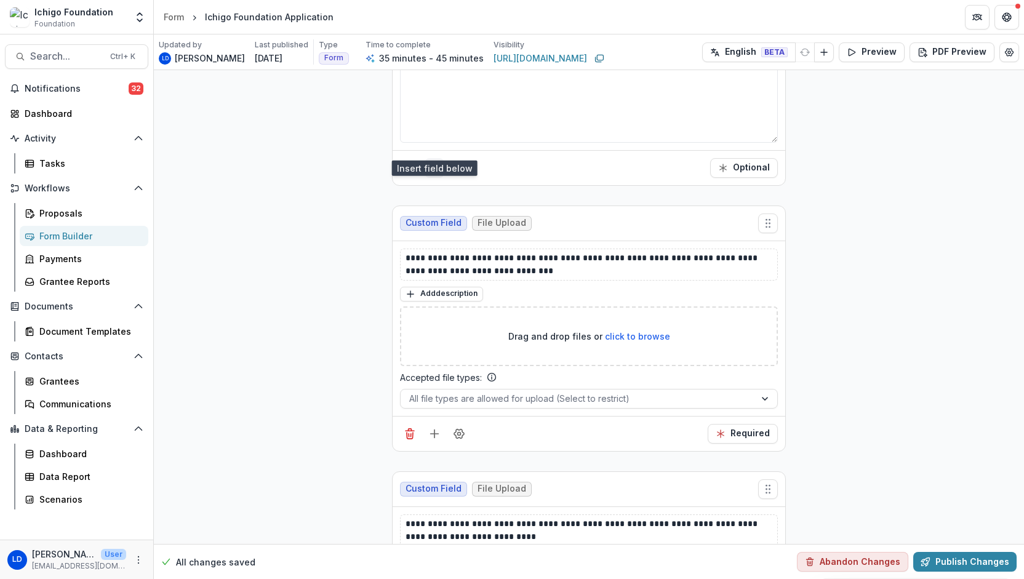
click at [429, 162] on icon "Add field" at bounding box center [434, 168] width 12 height 12
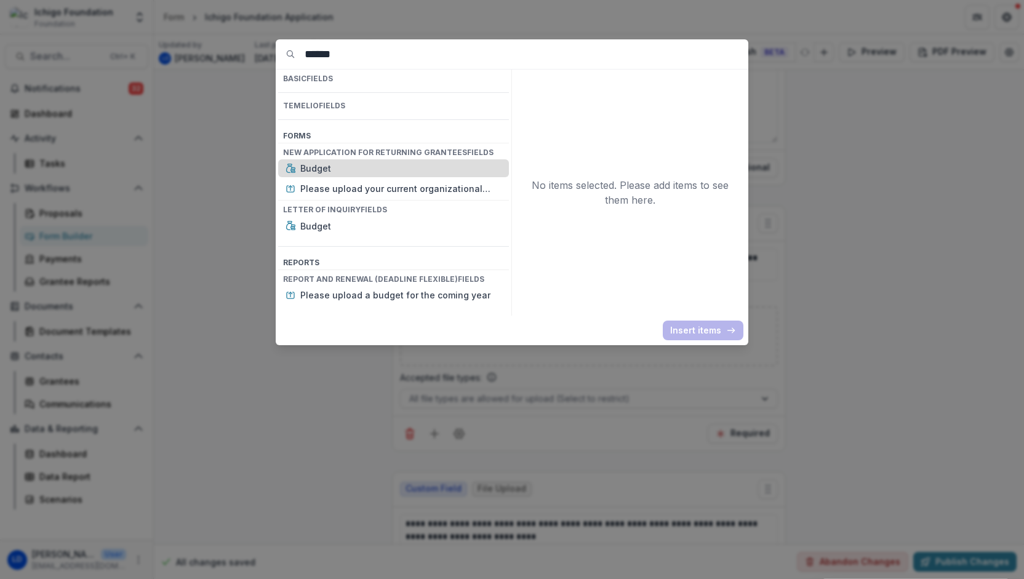
type input "******"
click at [329, 162] on p "Budget" at bounding box center [400, 168] width 201 height 13
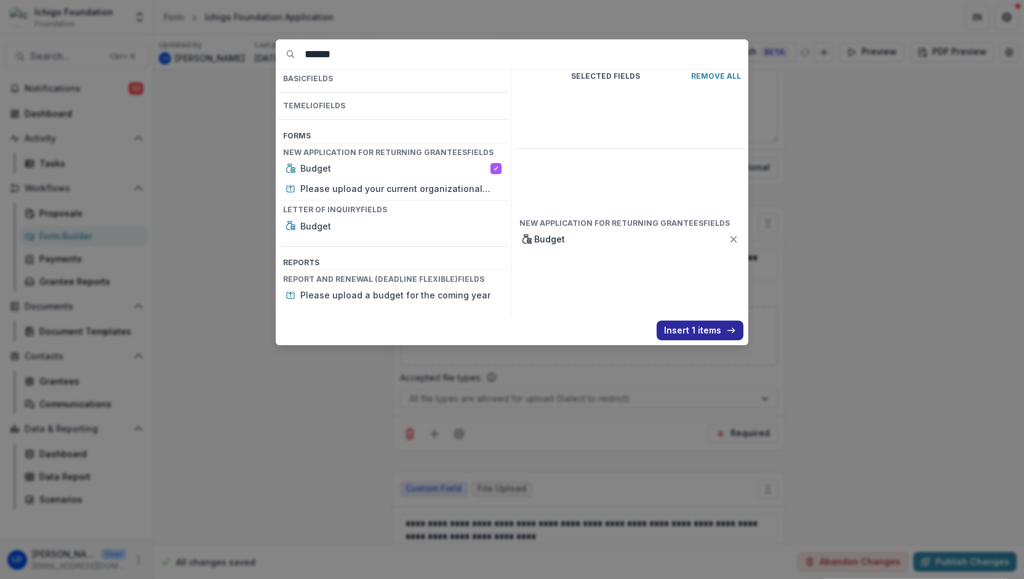
click at [616, 329] on button "Insert 1 items" at bounding box center [699, 331] width 87 height 20
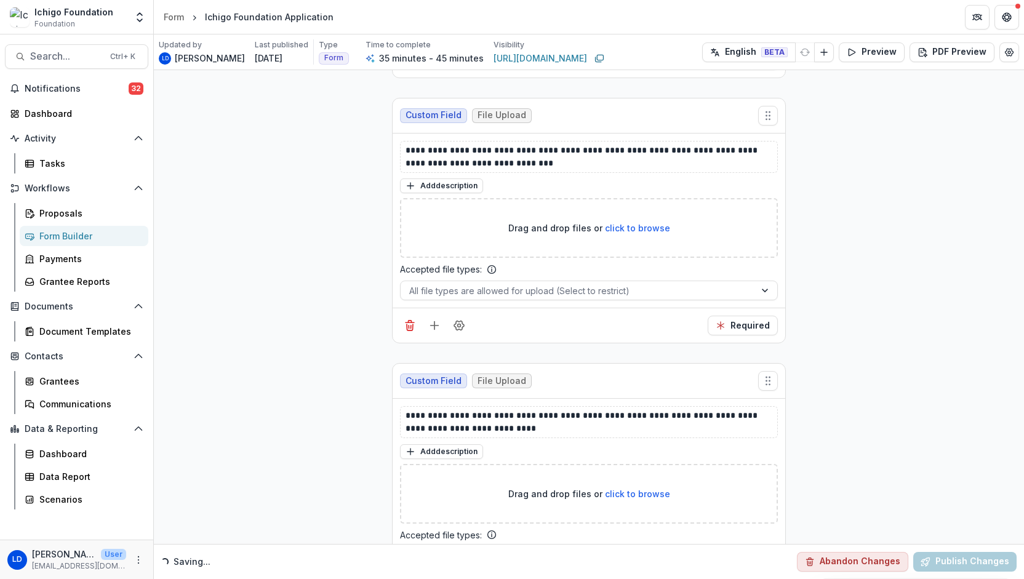
scroll to position [4205, 0]
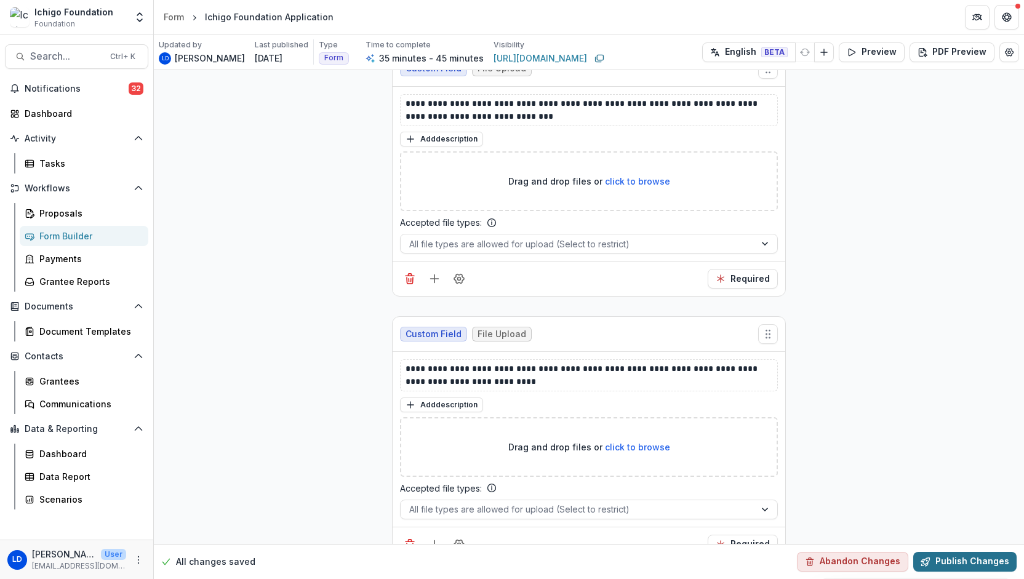
click at [616, 563] on button "Publish Changes" at bounding box center [964, 562] width 103 height 20
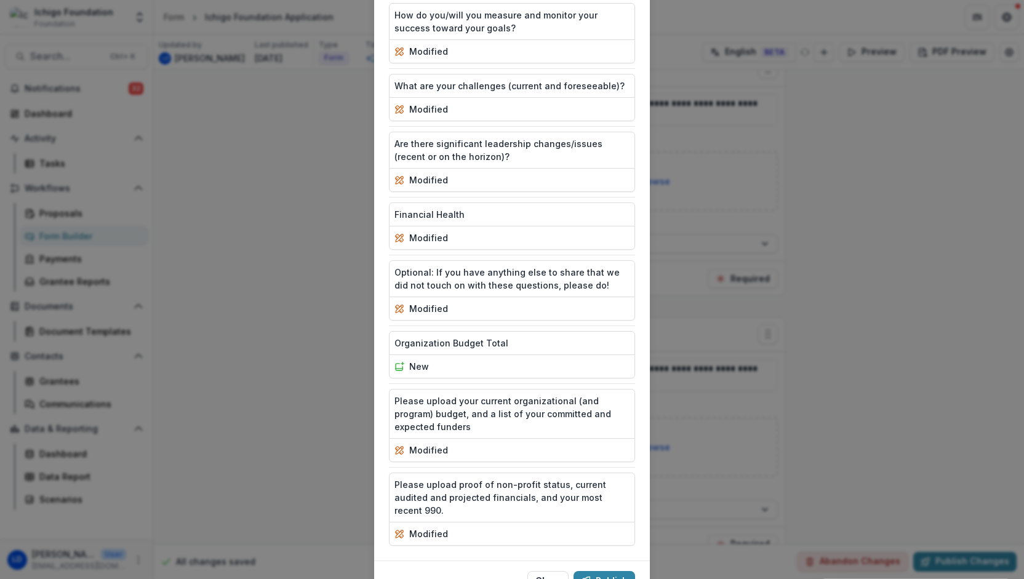
scroll to position [511, 0]
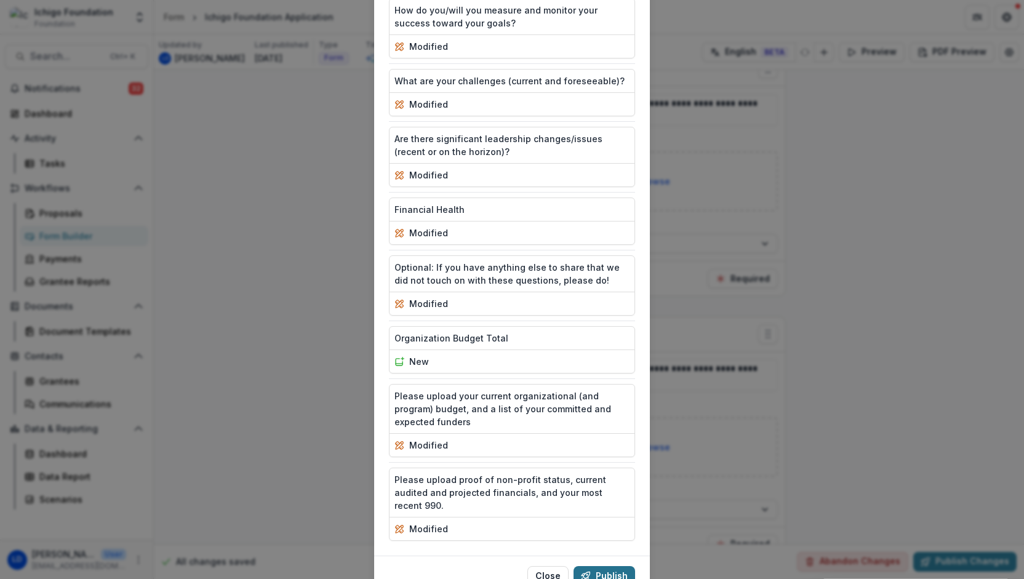
click at [605, 566] on button "Publish" at bounding box center [604, 576] width 62 height 20
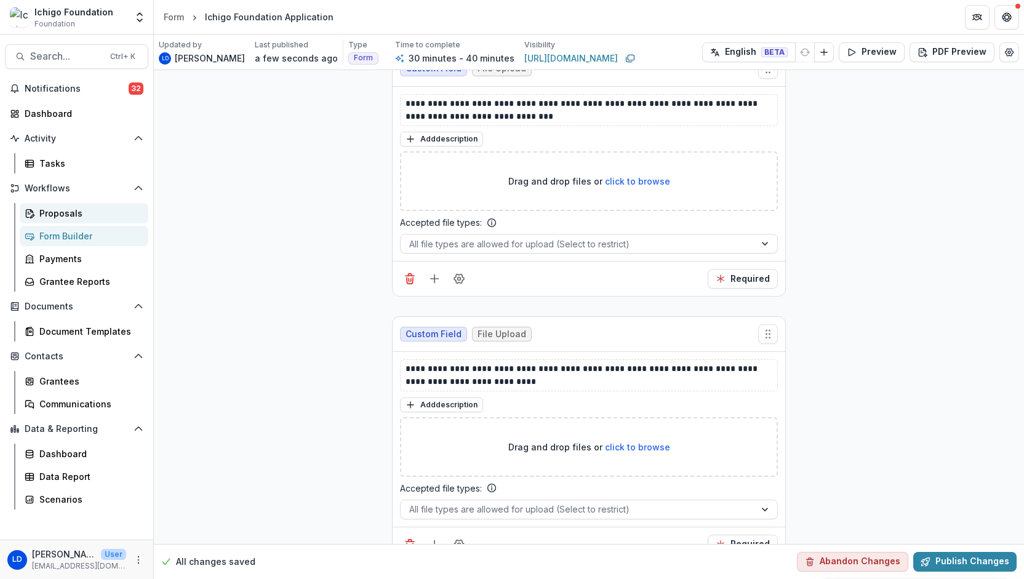
click at [65, 209] on div "Proposals" at bounding box center [88, 213] width 99 height 13
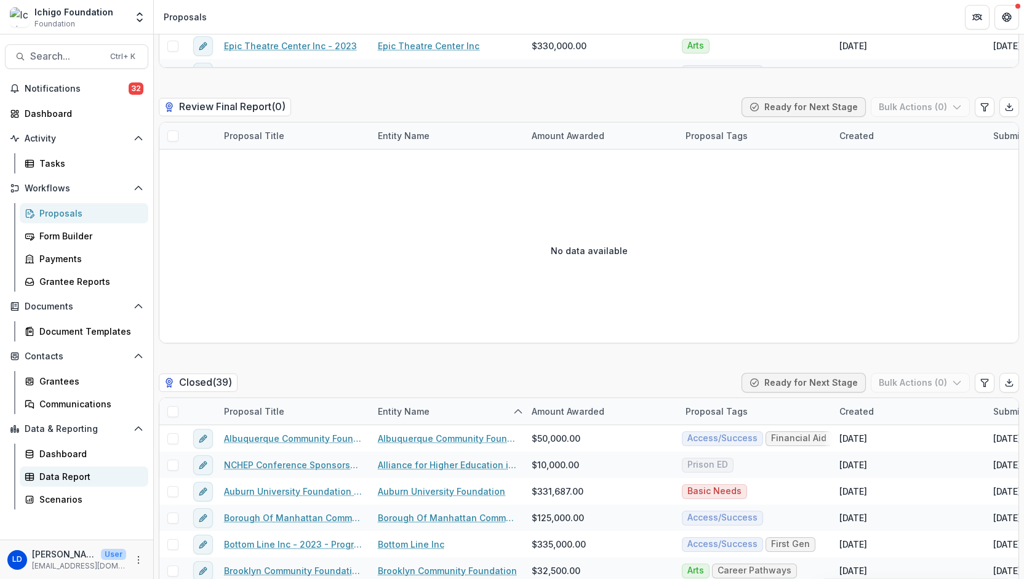
click at [57, 480] on div "Data Report" at bounding box center [88, 476] width 99 height 13
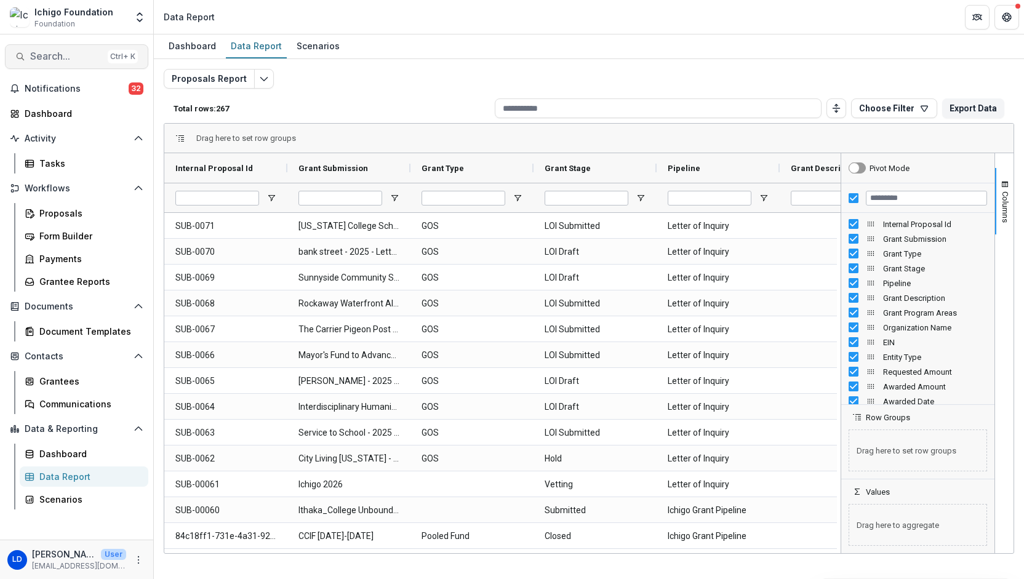
click at [57, 52] on span "Search..." at bounding box center [66, 56] width 73 height 12
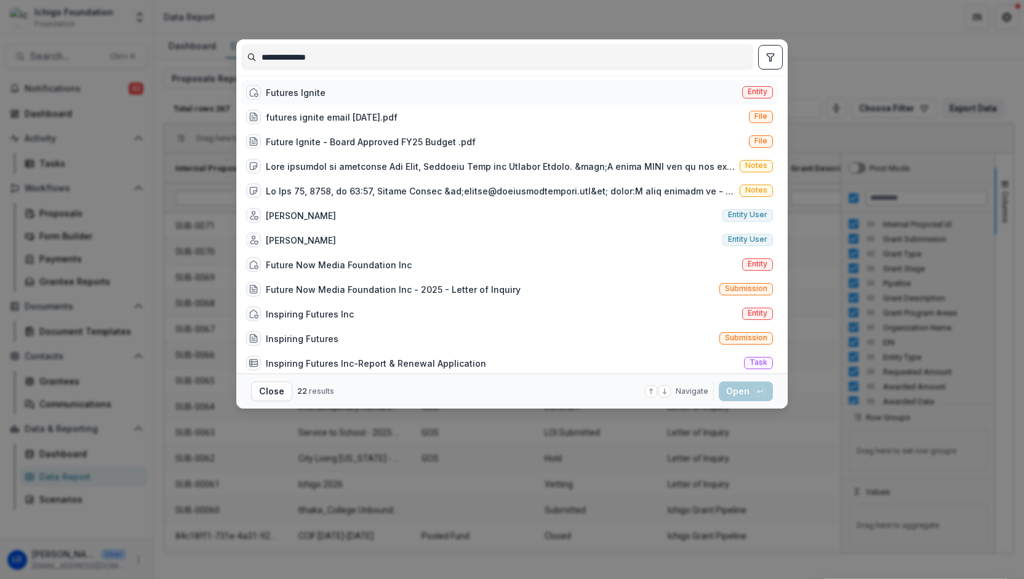
type input "**********"
click at [322, 94] on div "Futures Ignite Entity" at bounding box center [509, 92] width 537 height 25
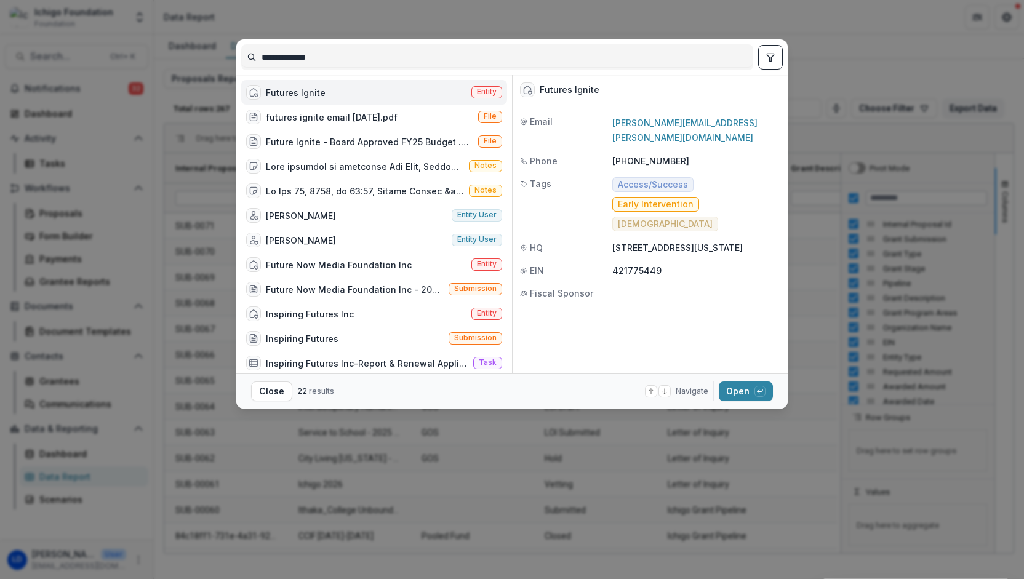
click at [322, 94] on div "Futures Ignite Entity" at bounding box center [374, 92] width 266 height 25
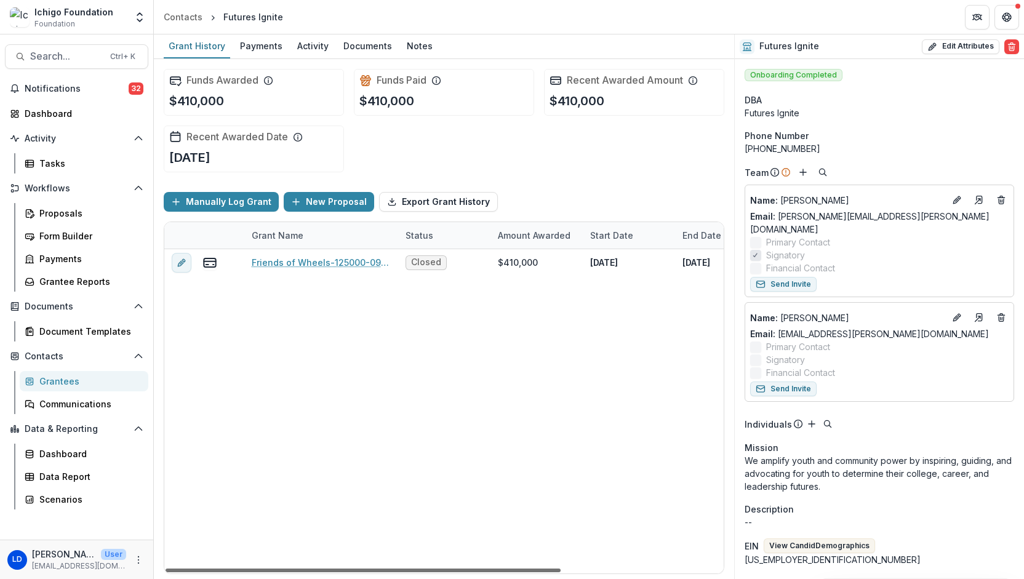
drag, startPoint x: 554, startPoint y: 570, endPoint x: 378, endPoint y: 530, distance: 180.6
click at [378, 569] on div at bounding box center [363, 571] width 395 height 4
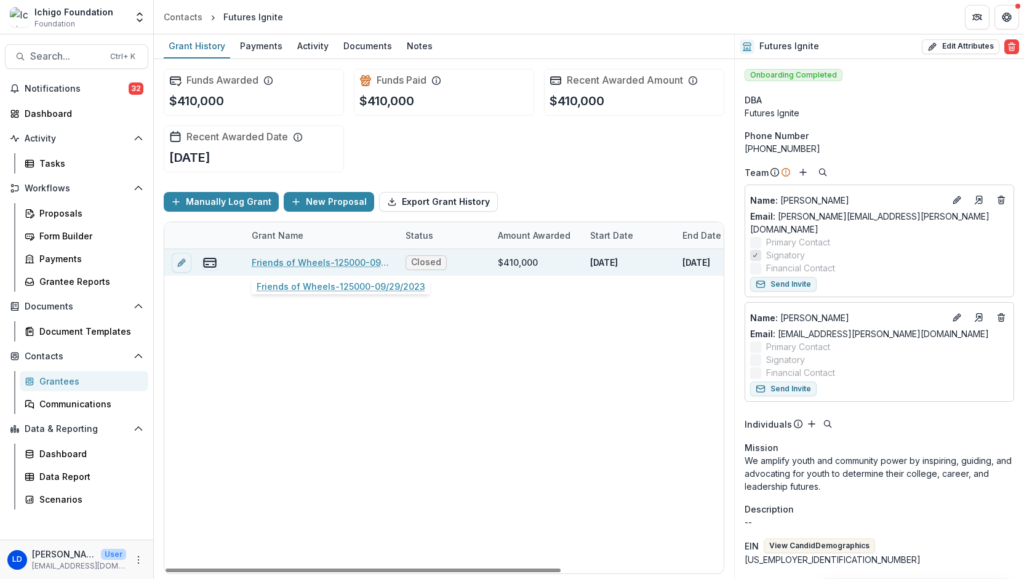
click at [317, 261] on link "Friends of Wheels-125000-09/29/2023" at bounding box center [321, 262] width 139 height 13
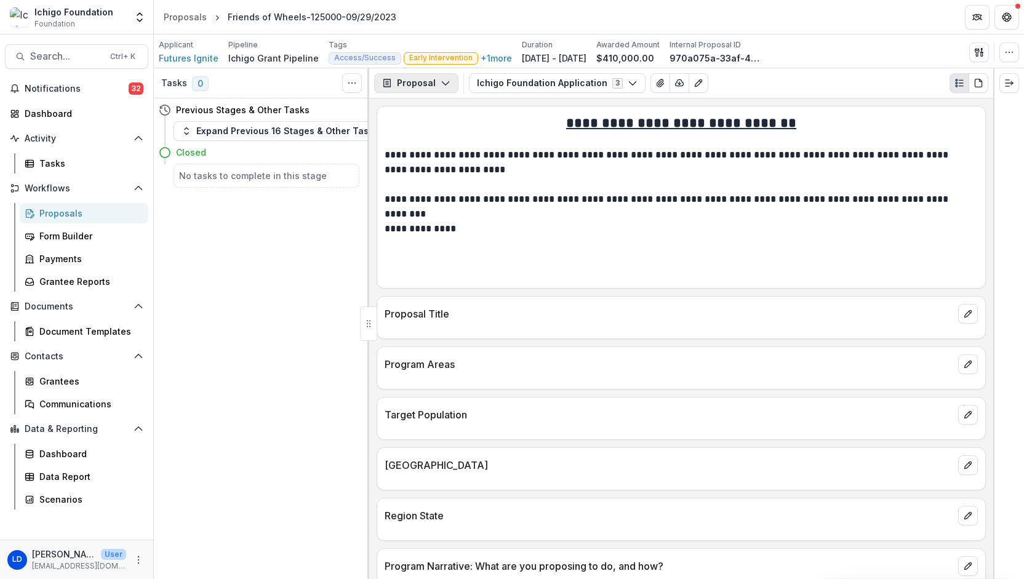
click at [436, 87] on button "Proposal" at bounding box center [416, 83] width 84 height 20
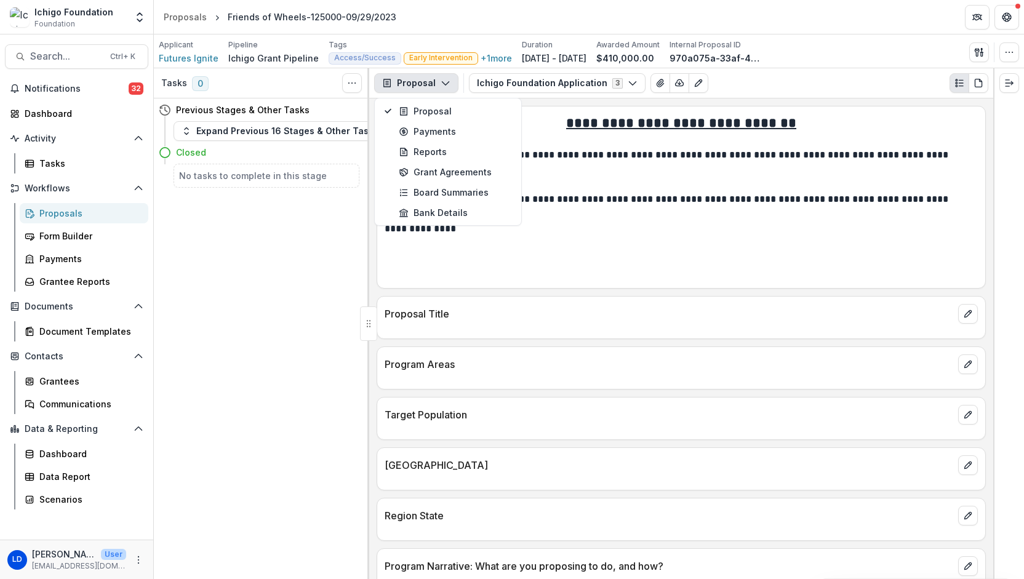
click at [441, 81] on icon "button" at bounding box center [446, 83] width 10 height 10
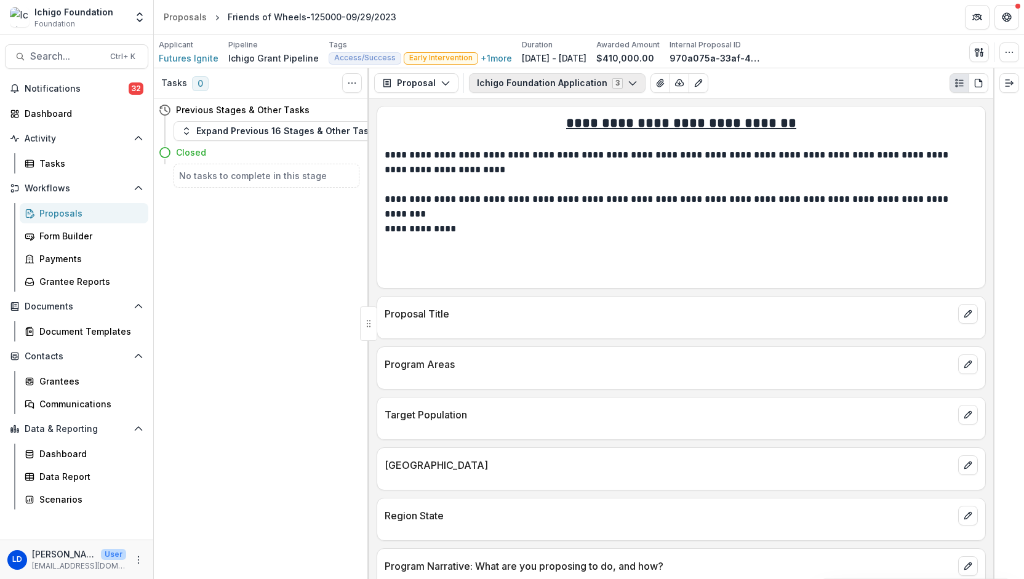
click at [511, 83] on button "Ichigo Foundation Application 3" at bounding box center [557, 83] width 177 height 20
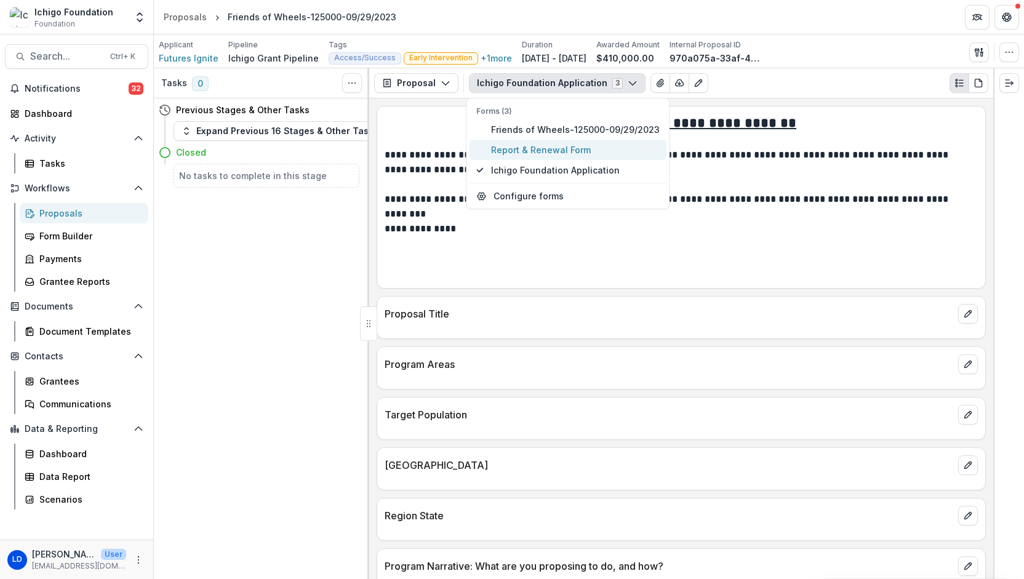
click at [518, 145] on span "Report & Renewal Form" at bounding box center [575, 149] width 169 height 13
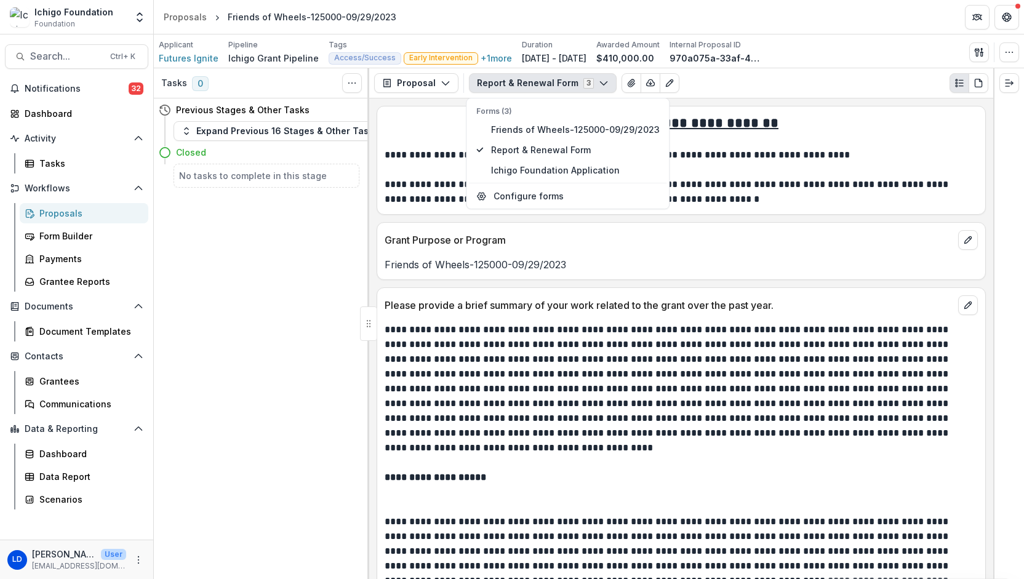
click at [512, 359] on p "**********" at bounding box center [680, 381] width 590 height 118
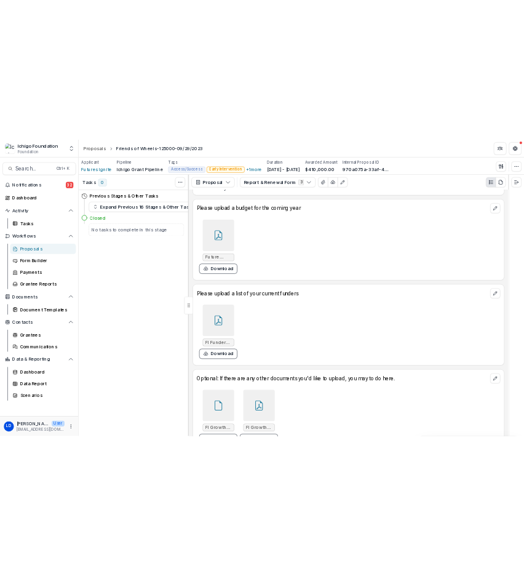
scroll to position [3303, 0]
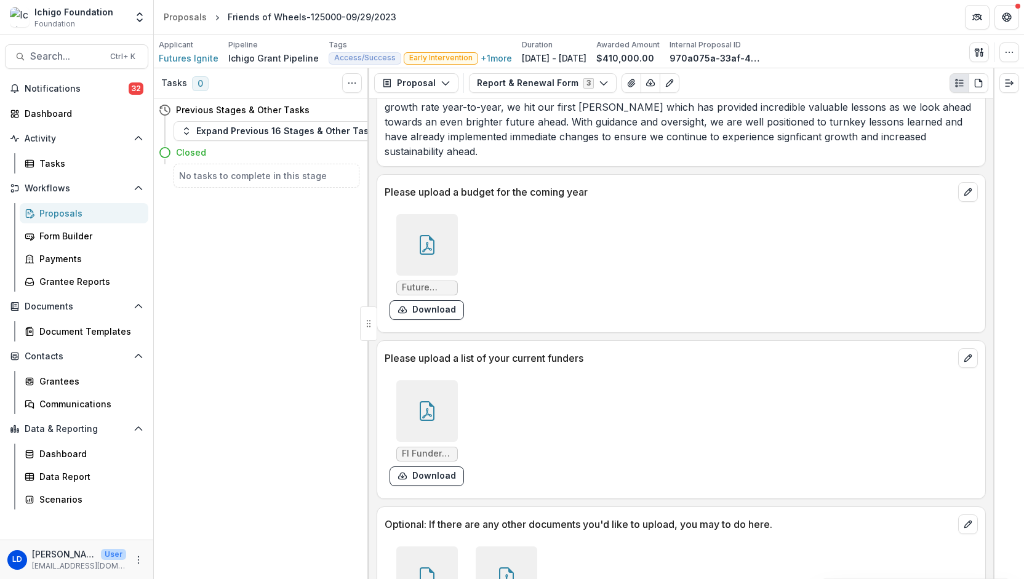
click at [439, 215] on div at bounding box center [427, 245] width 62 height 62
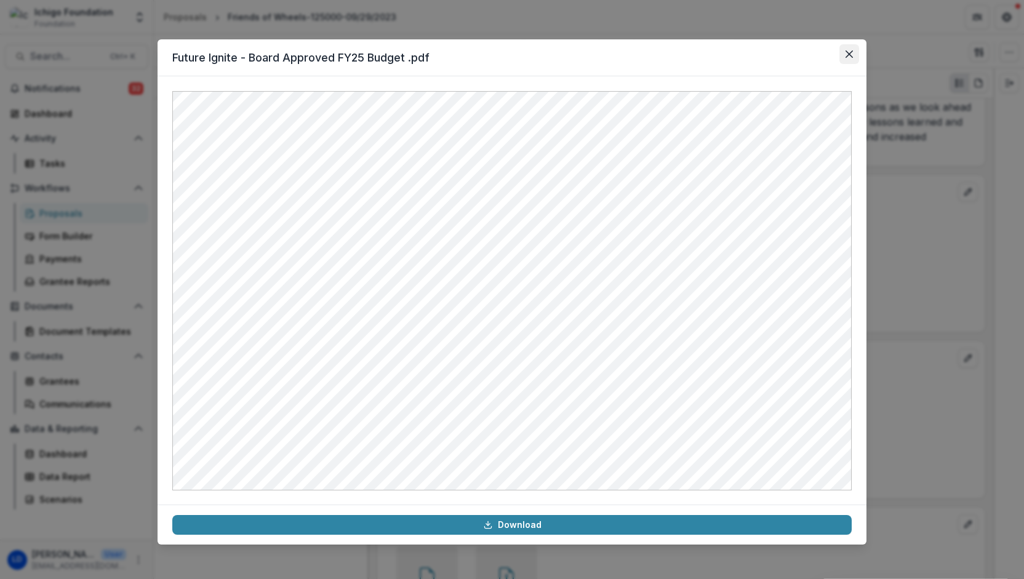
click at [616, 49] on button "Close" at bounding box center [849, 54] width 20 height 20
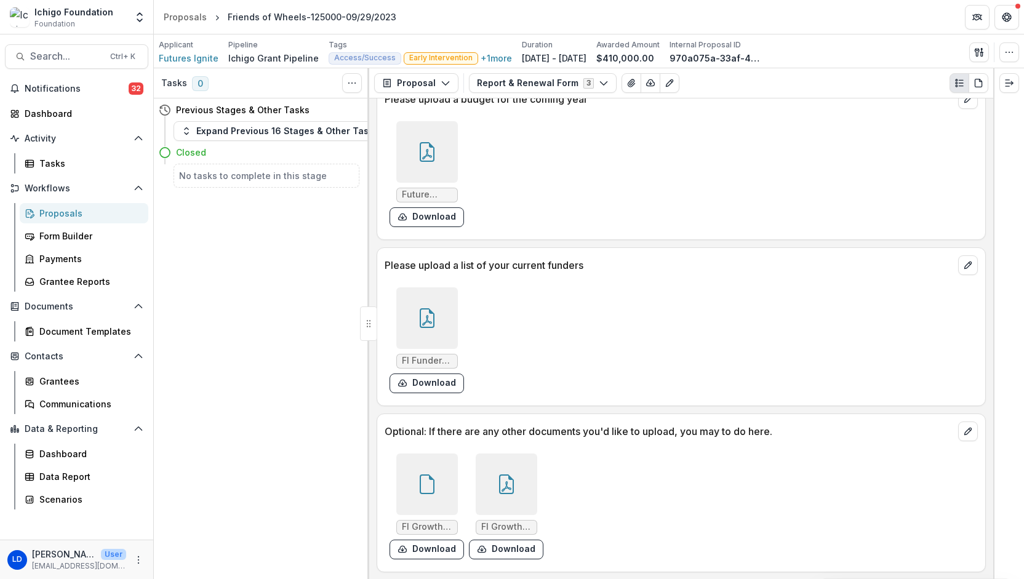
scroll to position [3303, 0]
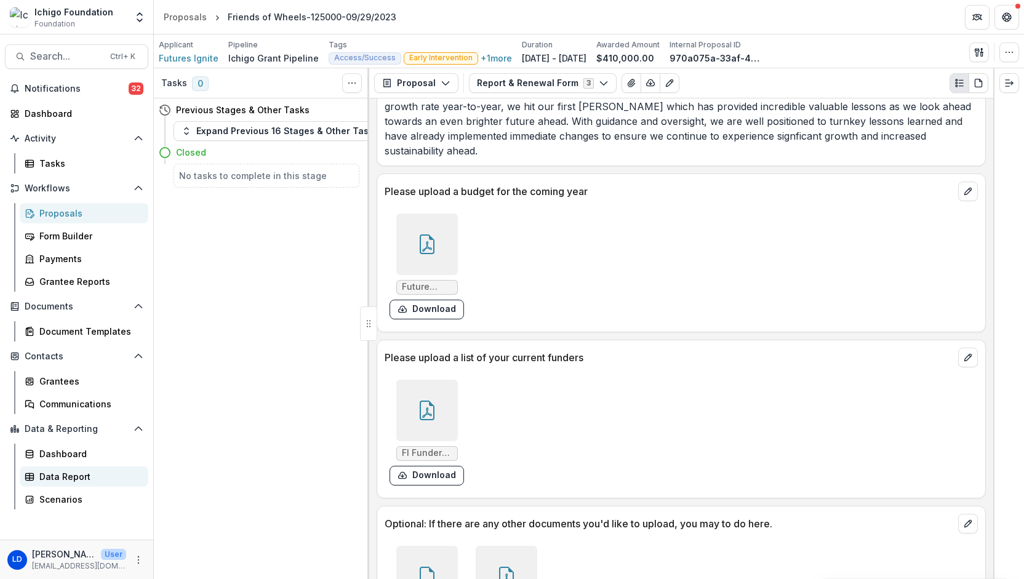
click at [70, 473] on div "Data Report" at bounding box center [88, 476] width 99 height 13
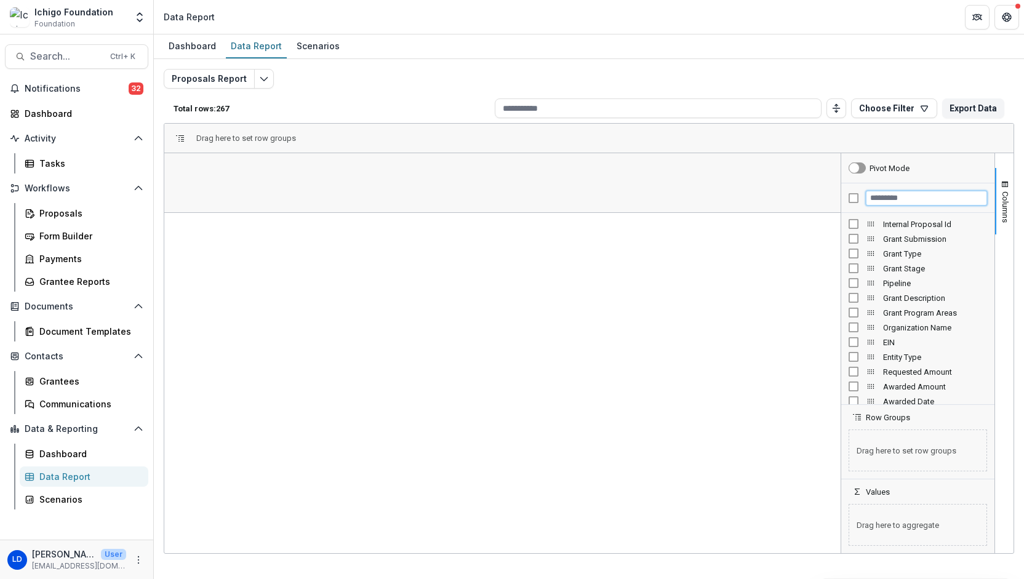
click at [616, 199] on input "Filter Columns Input" at bounding box center [926, 198] width 121 height 15
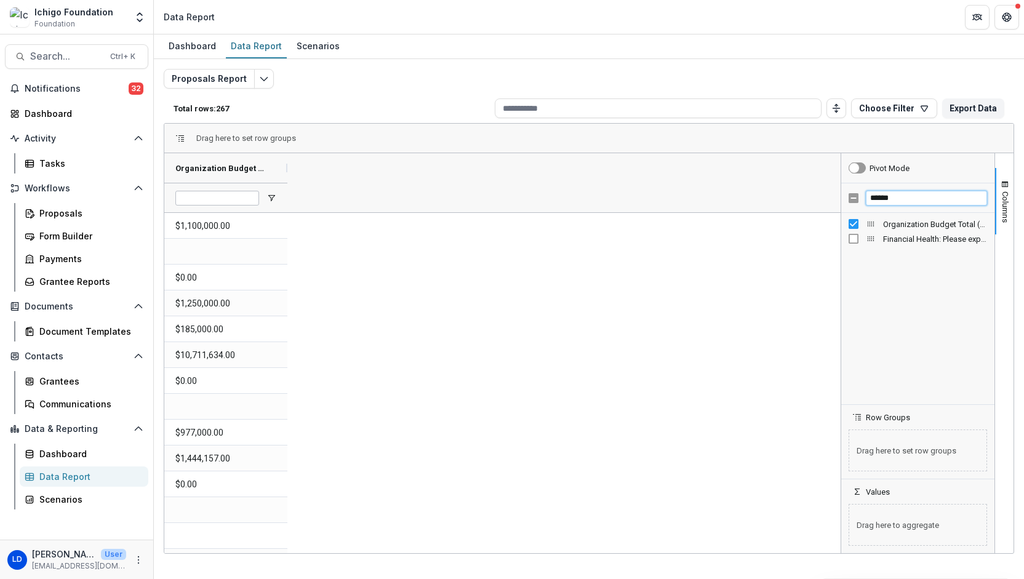
drag, startPoint x: 906, startPoint y: 198, endPoint x: 877, endPoint y: 197, distance: 28.3
click at [616, 197] on input "******" at bounding box center [926, 198] width 121 height 15
type input "*"
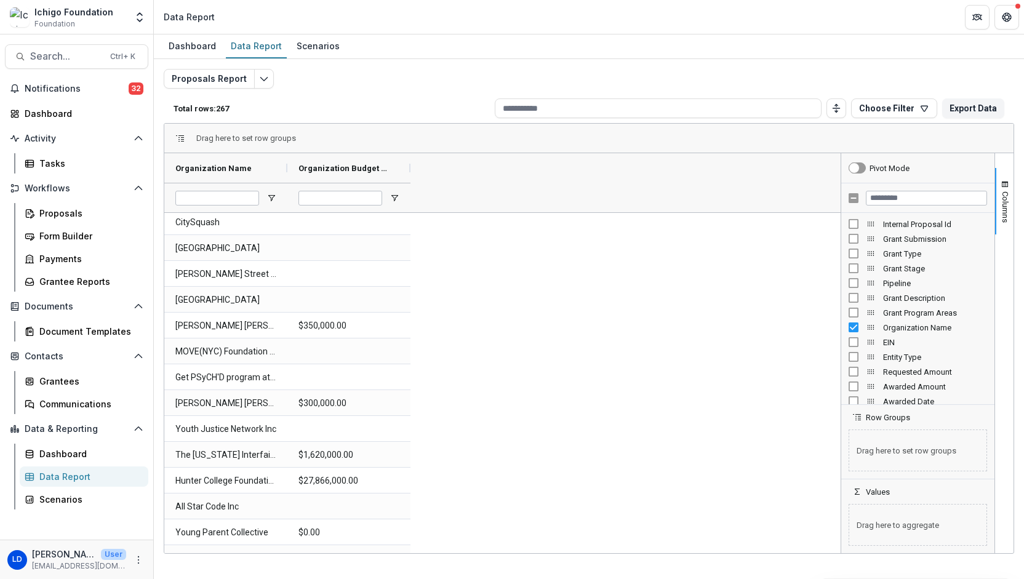
scroll to position [1245, 0]
